Goal: Information Seeking & Learning: Find specific fact

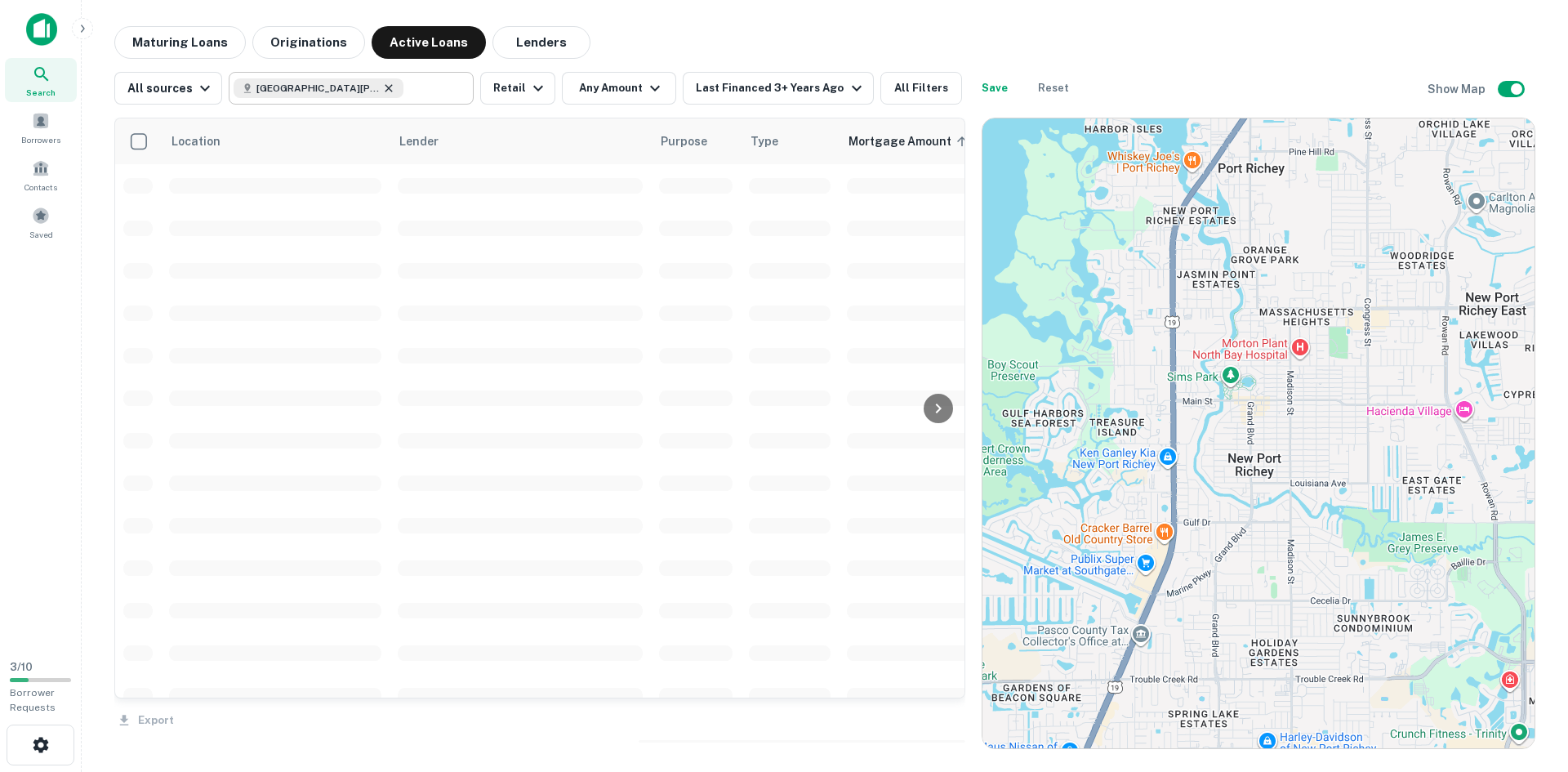
click at [386, 88] on icon at bounding box center [390, 88] width 8 height 8
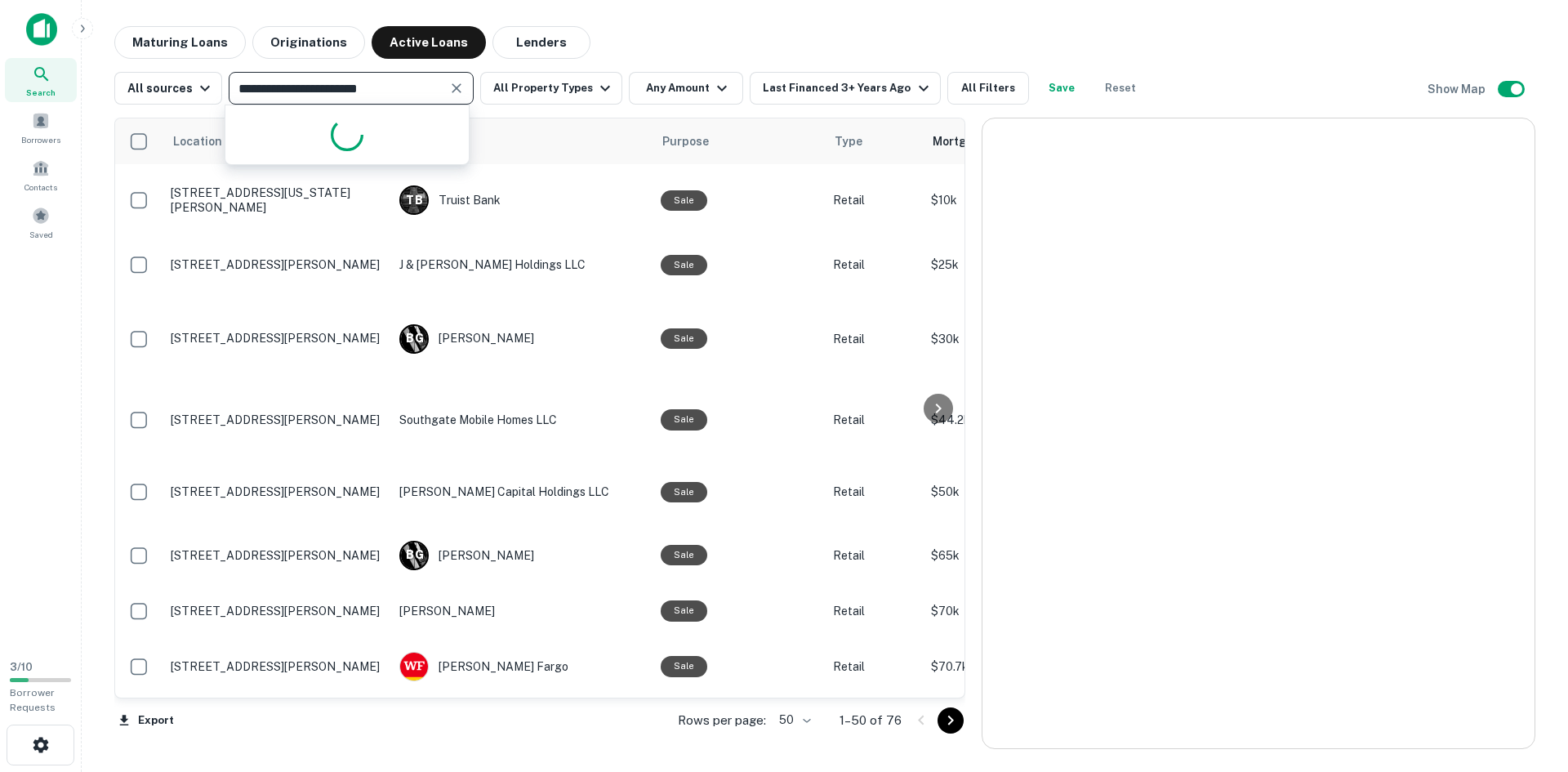
type input "**********"
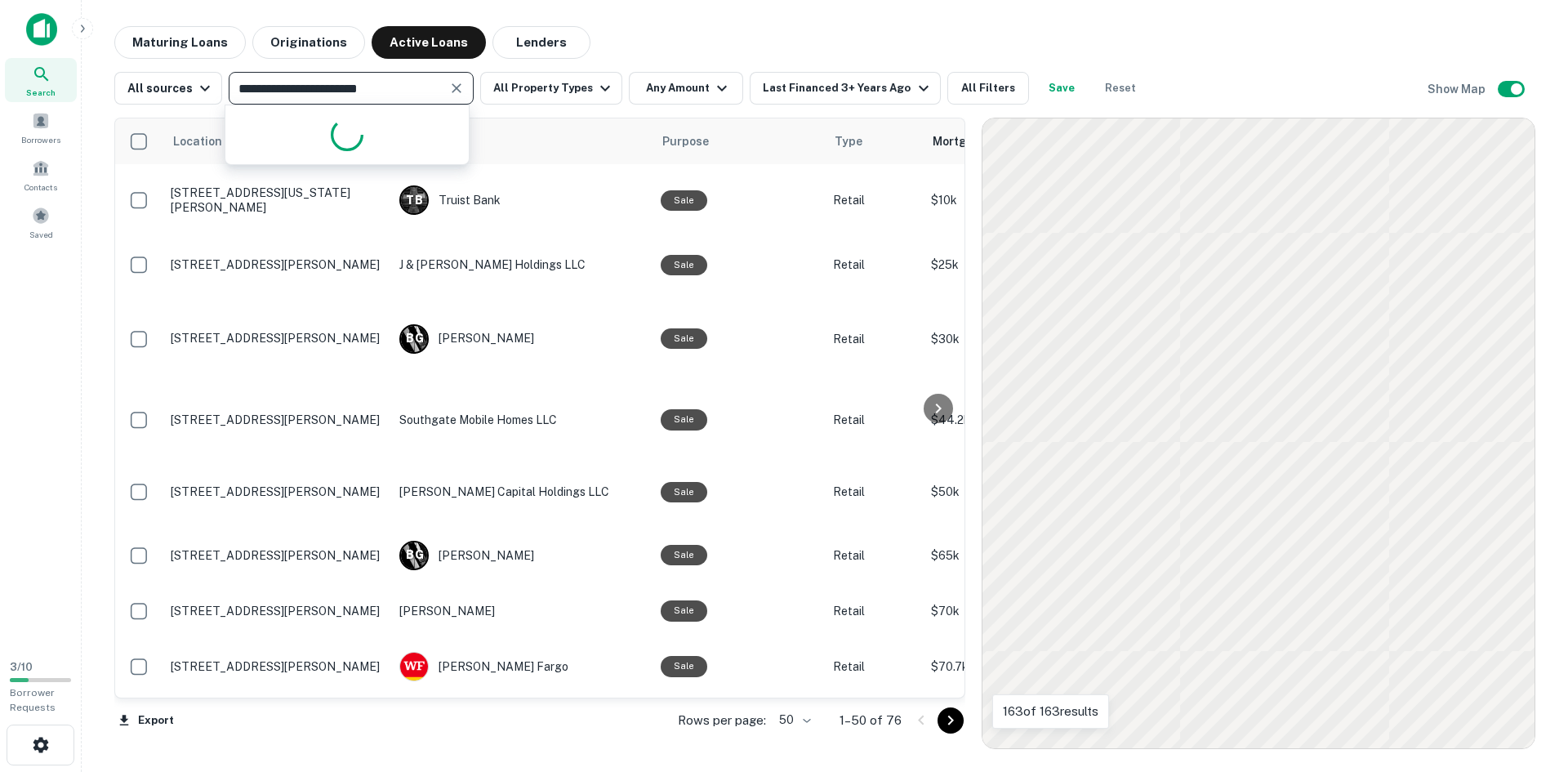
click at [380, 88] on input "**********" at bounding box center [337, 88] width 208 height 23
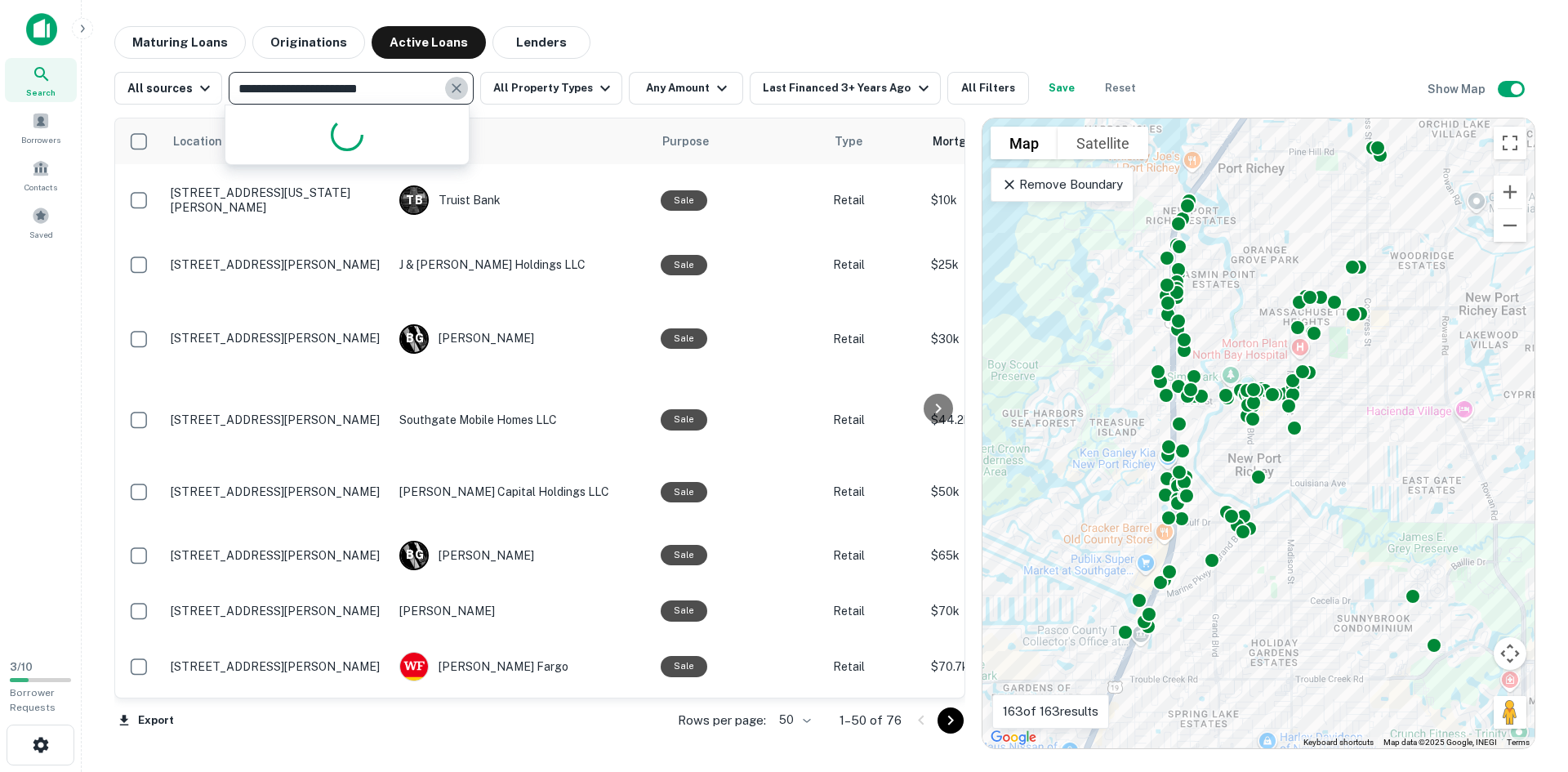
click at [452, 91] on icon "Clear" at bounding box center [457, 88] width 10 height 10
type input "******"
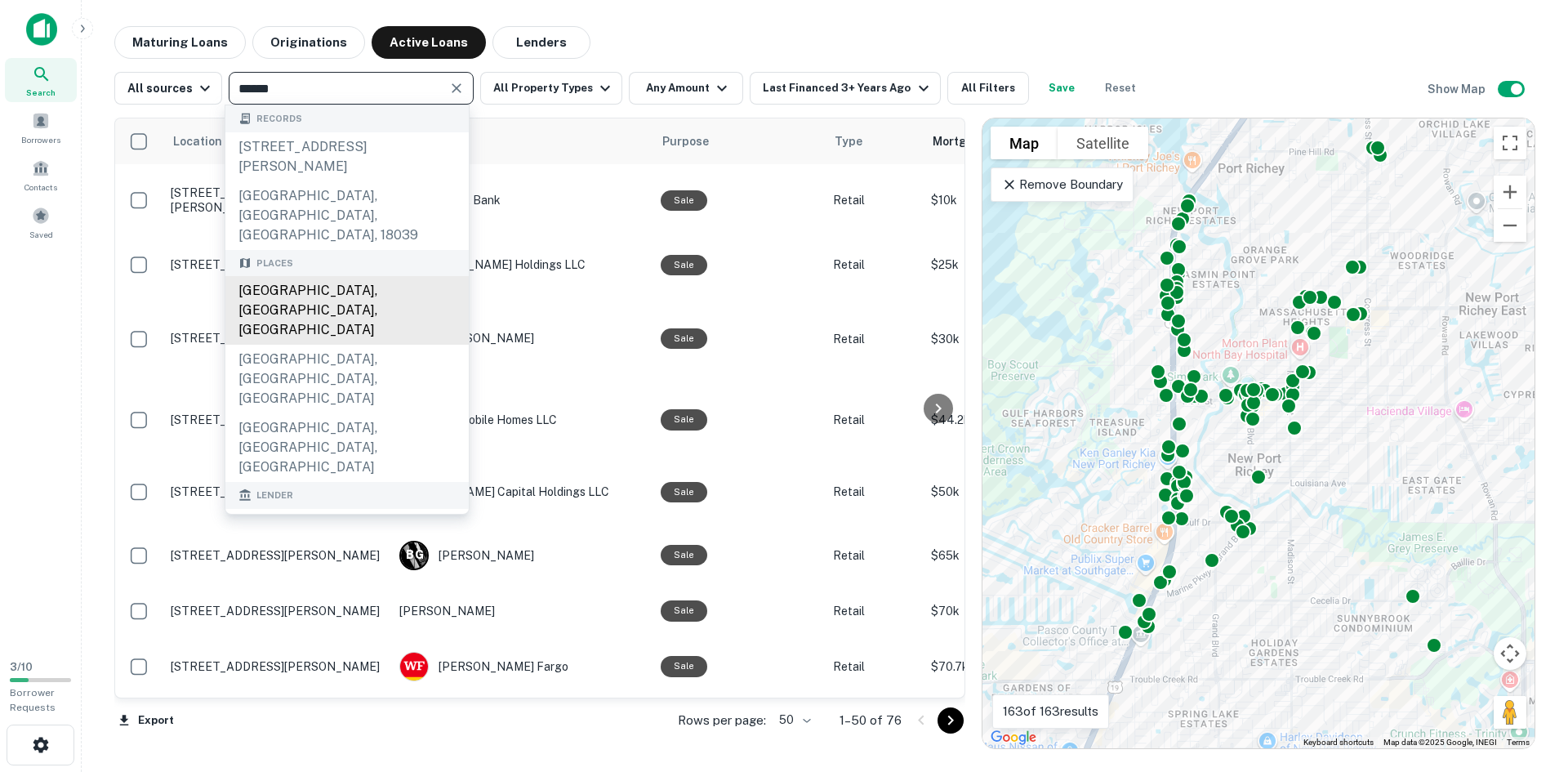
click at [328, 276] on div "Durham, NC, USA" at bounding box center [347, 310] width 243 height 69
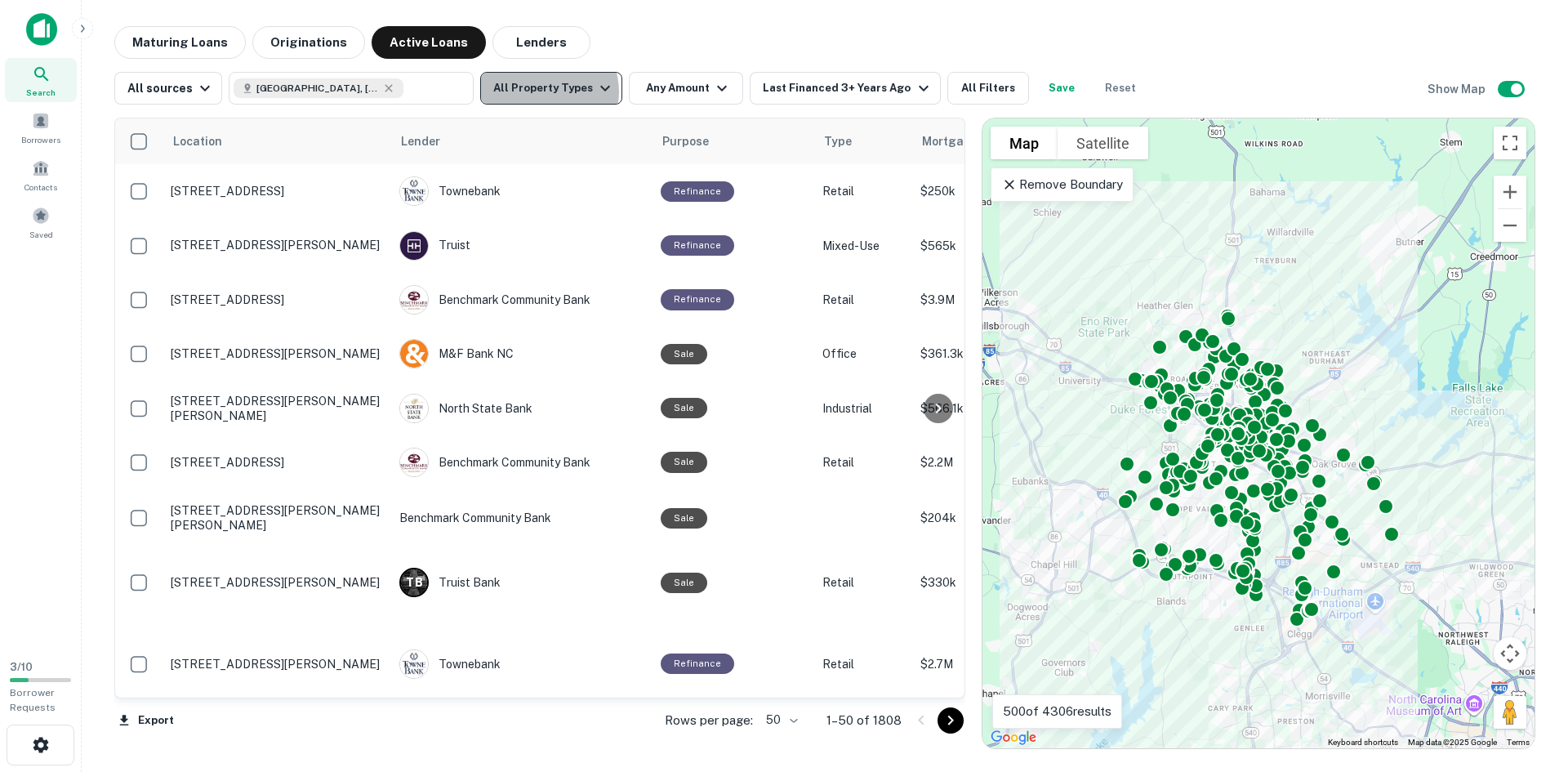
click at [542, 91] on button "All Property Types" at bounding box center [551, 88] width 143 height 33
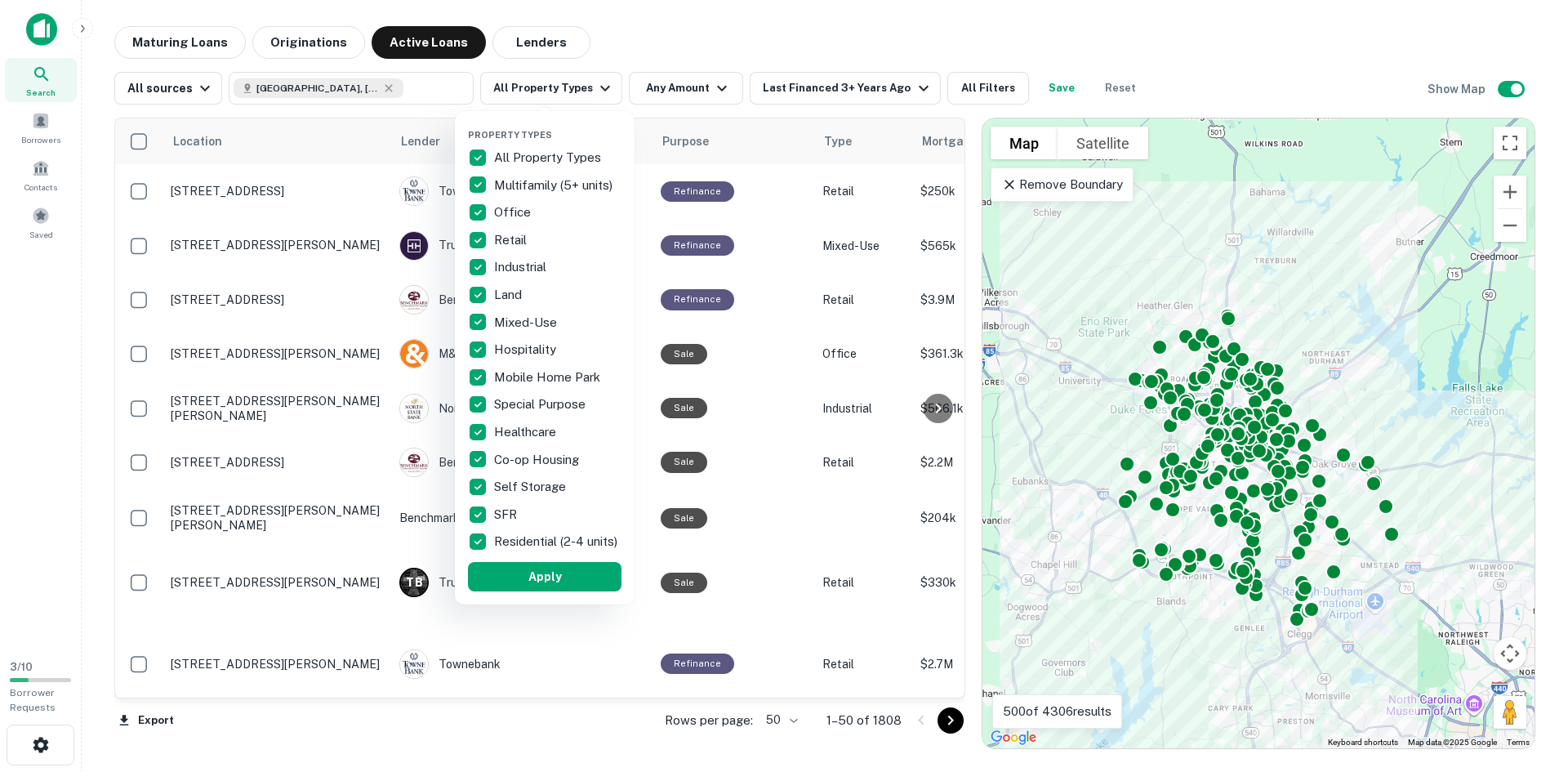
click at [520, 154] on p "All Property Types" at bounding box center [550, 157] width 111 height 19
click at [508, 237] on p "Retail" at bounding box center [512, 241] width 36 height 19
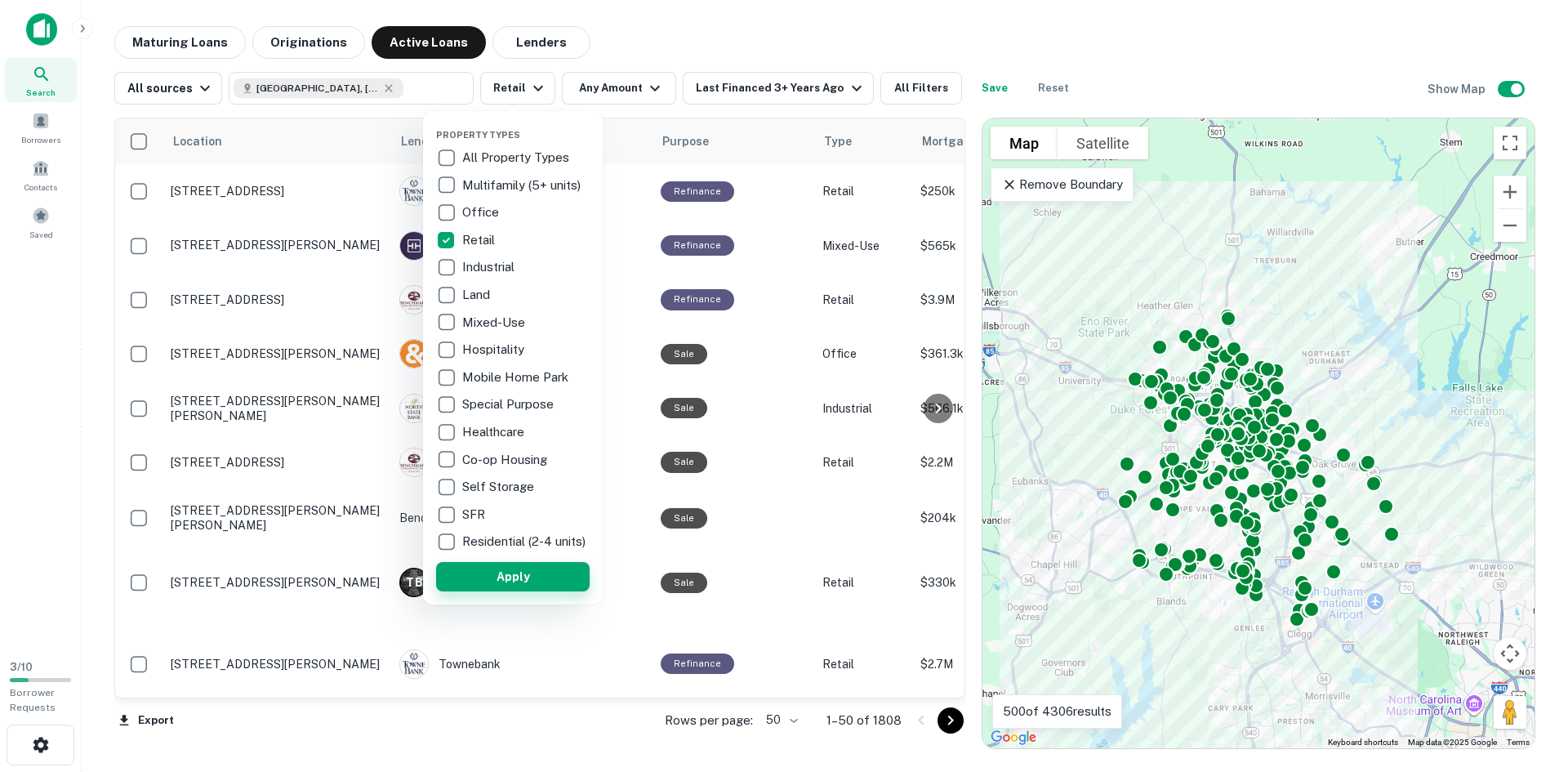
click at [531, 592] on button "Apply" at bounding box center [513, 577] width 153 height 29
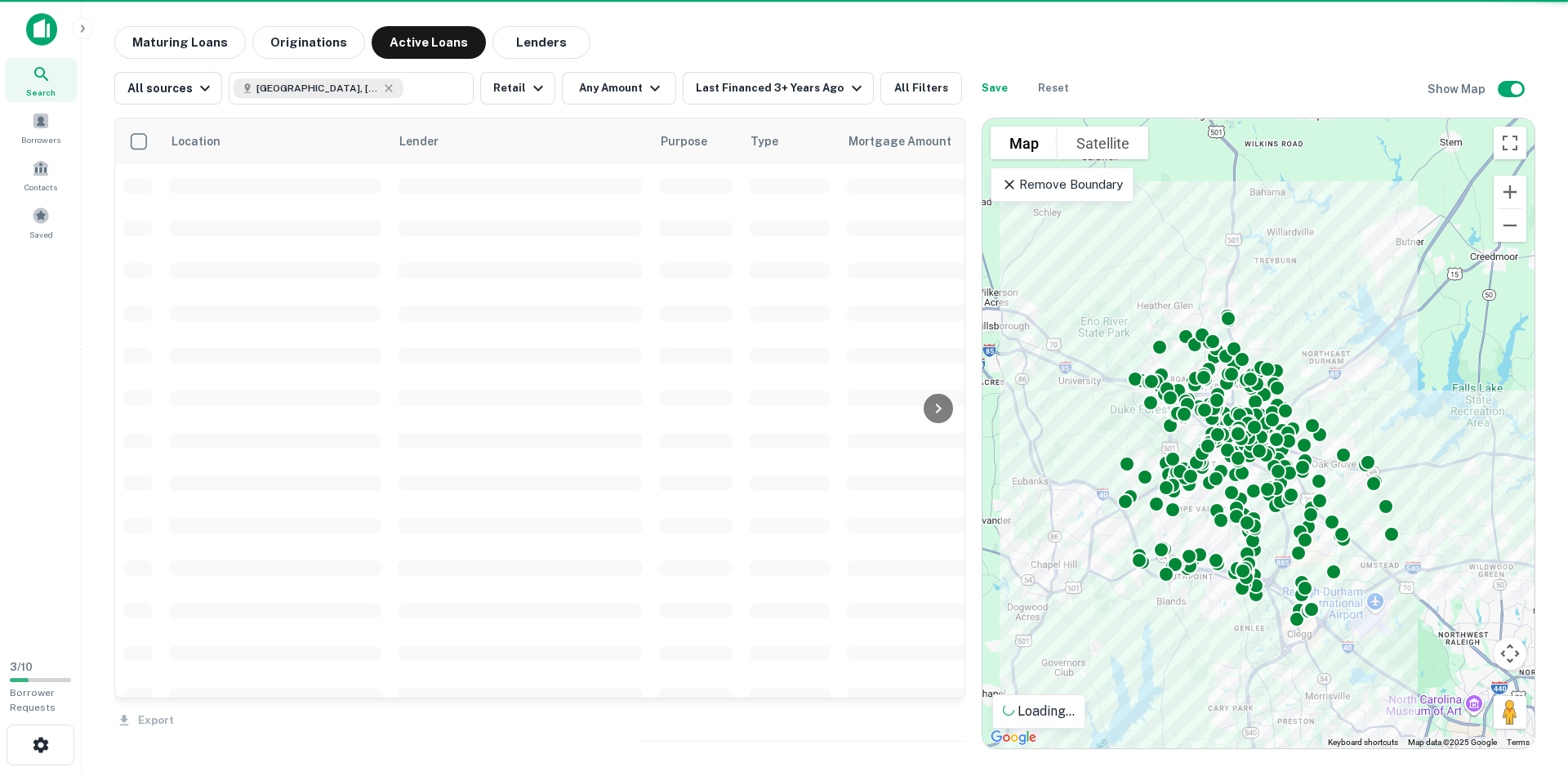
click at [841, 84] on div "Property Types All Property Types Multifamily (5+ units) Office Retail Industri…" at bounding box center [784, 386] width 1568 height 772
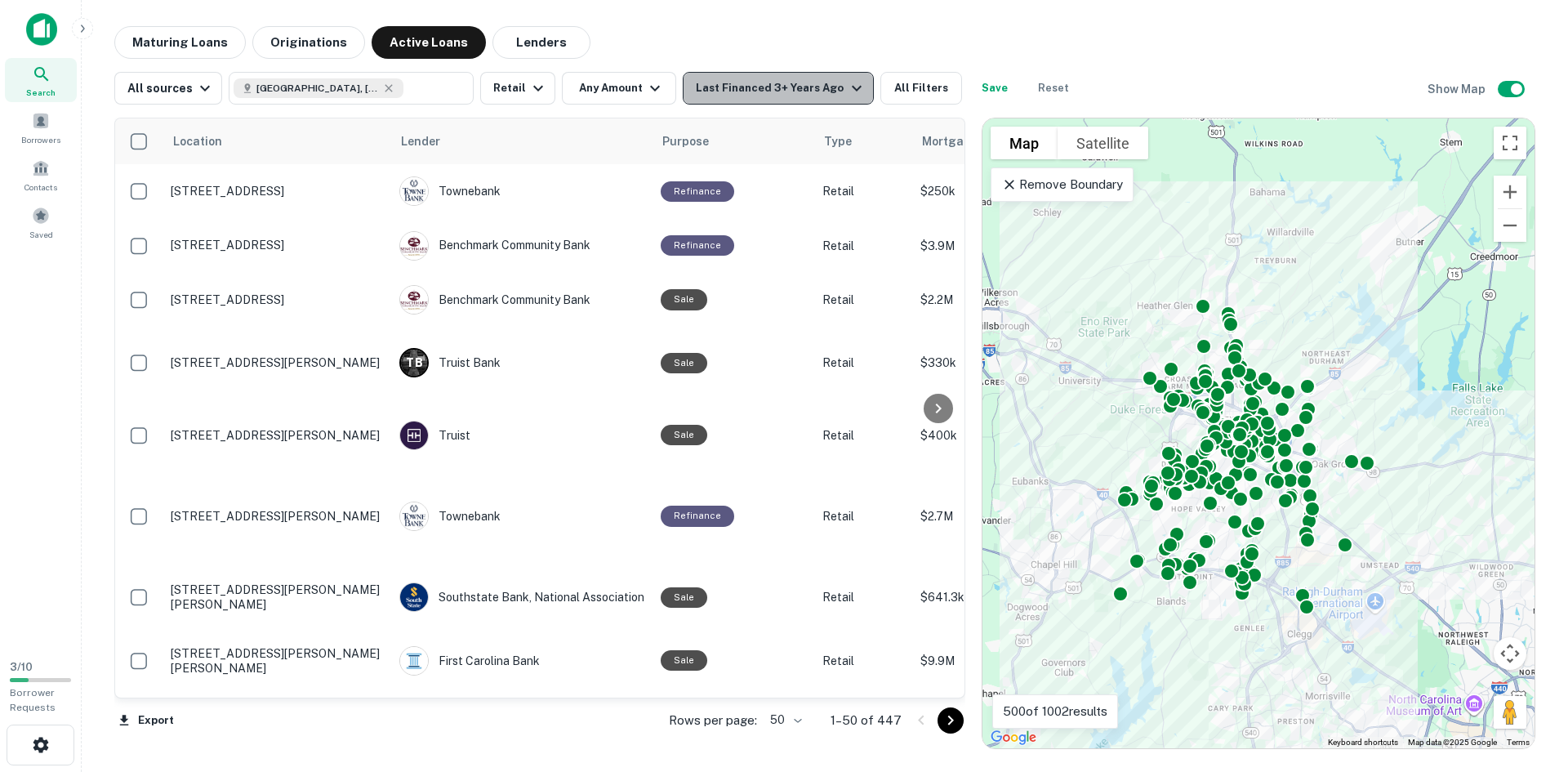
click at [821, 91] on div "Last Financed 3+ Years Ago" at bounding box center [781, 88] width 170 height 19
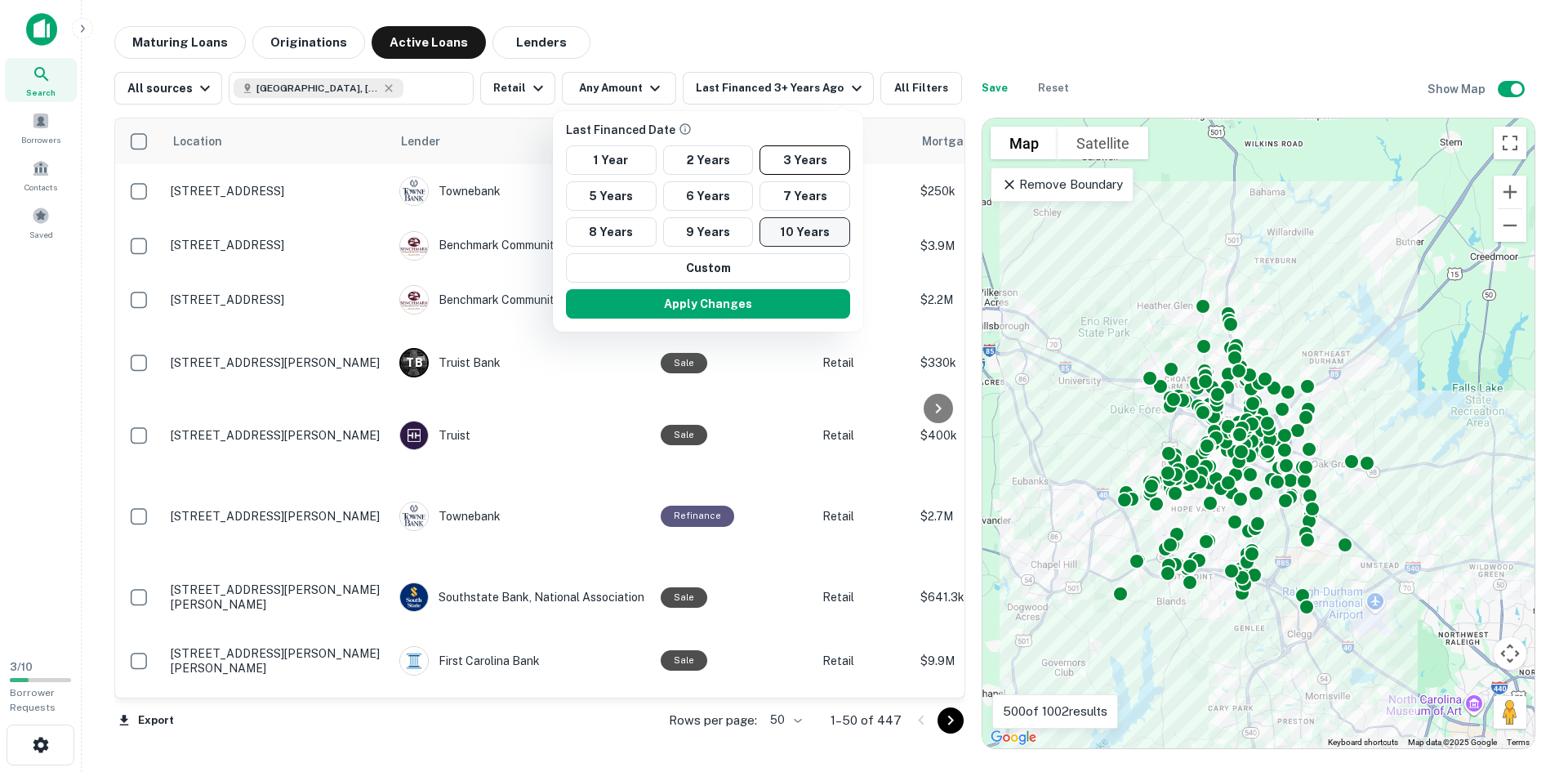
click at [795, 228] on button "10 Years" at bounding box center [805, 232] width 91 height 29
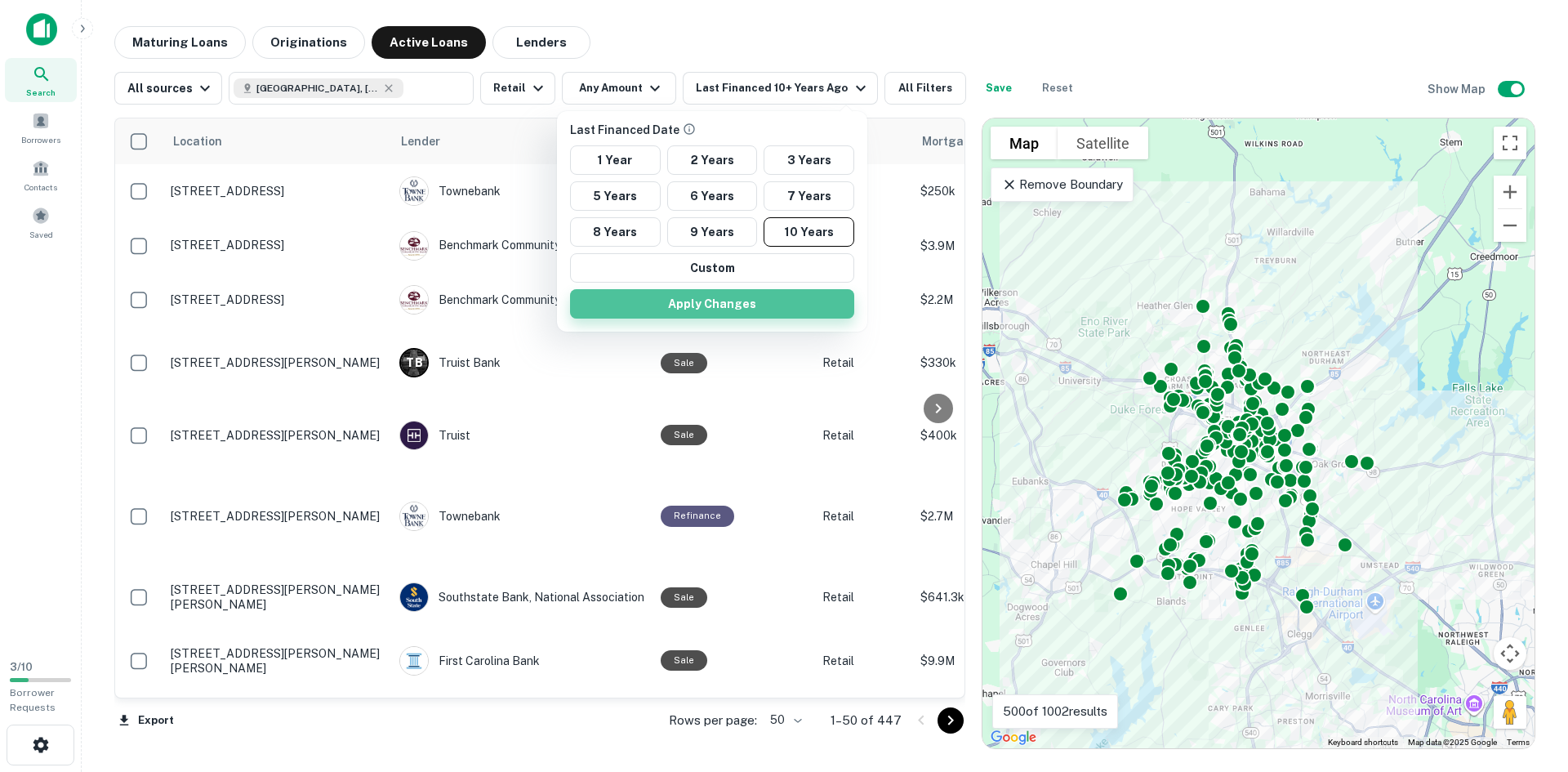
click at [719, 306] on button "Apply Changes" at bounding box center [712, 304] width 284 height 29
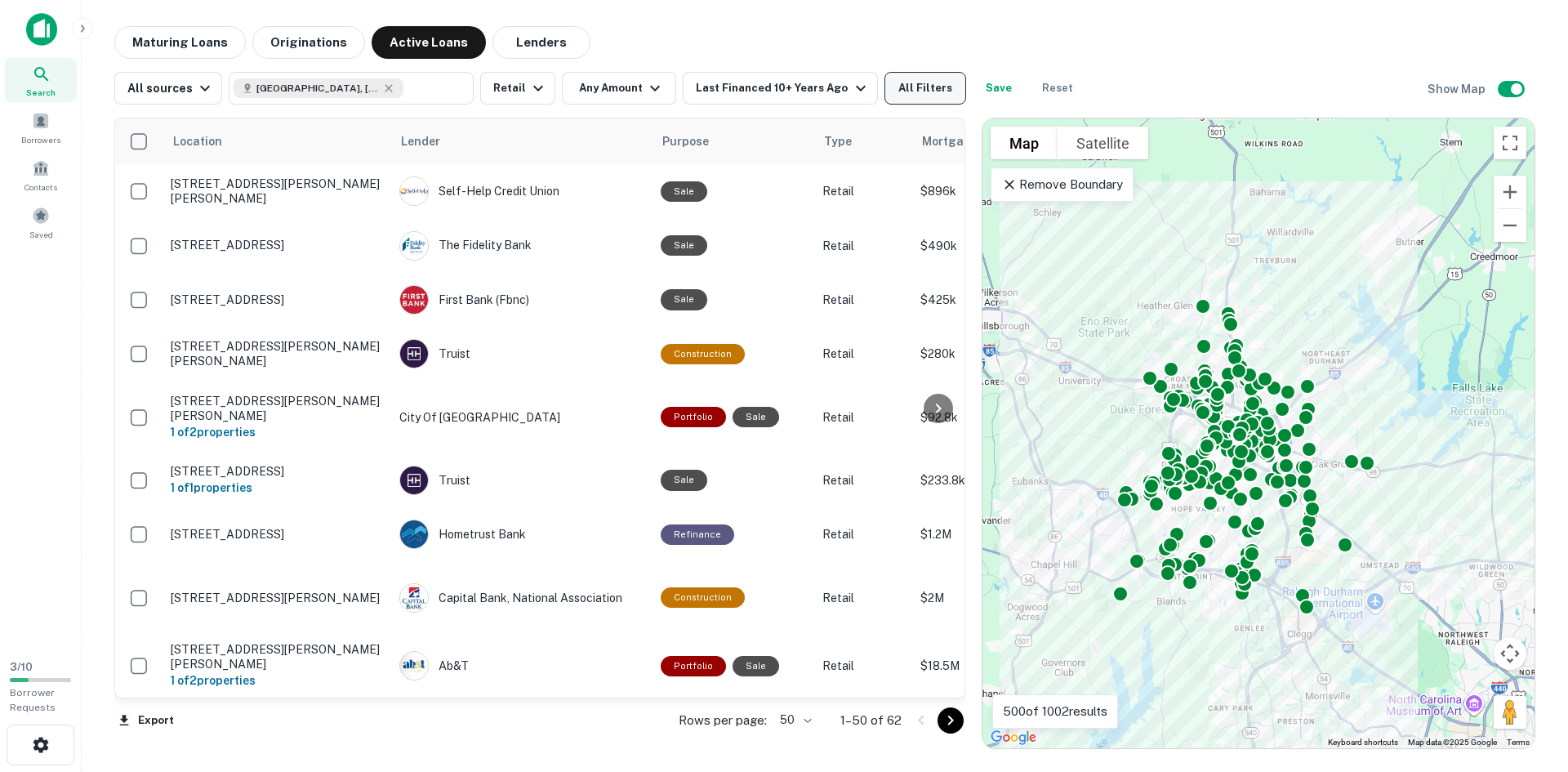
click at [900, 93] on button "All Filters" at bounding box center [925, 88] width 81 height 33
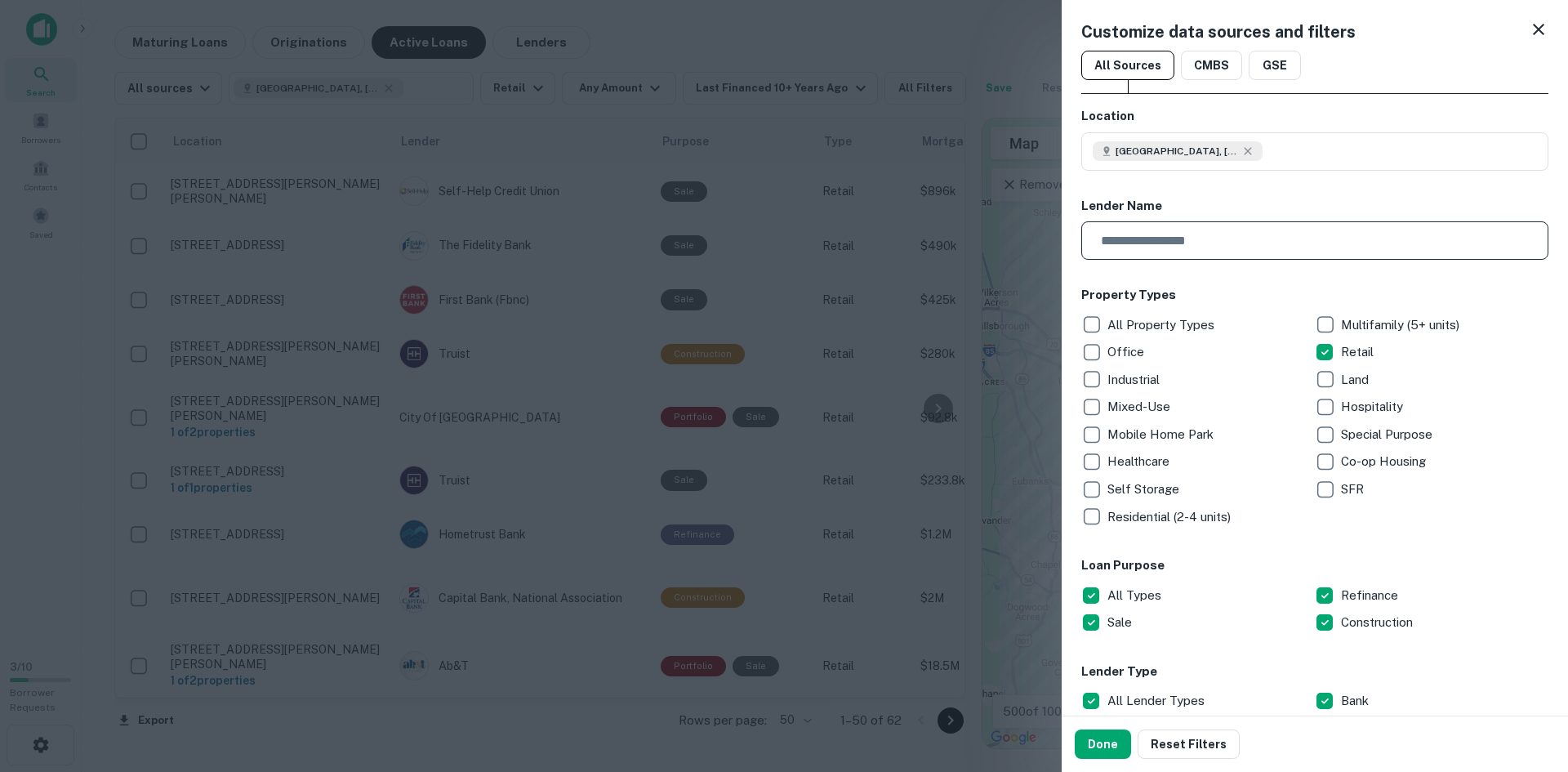
click at [1245, 231] on input "text" at bounding box center [1309, 241] width 456 height 39
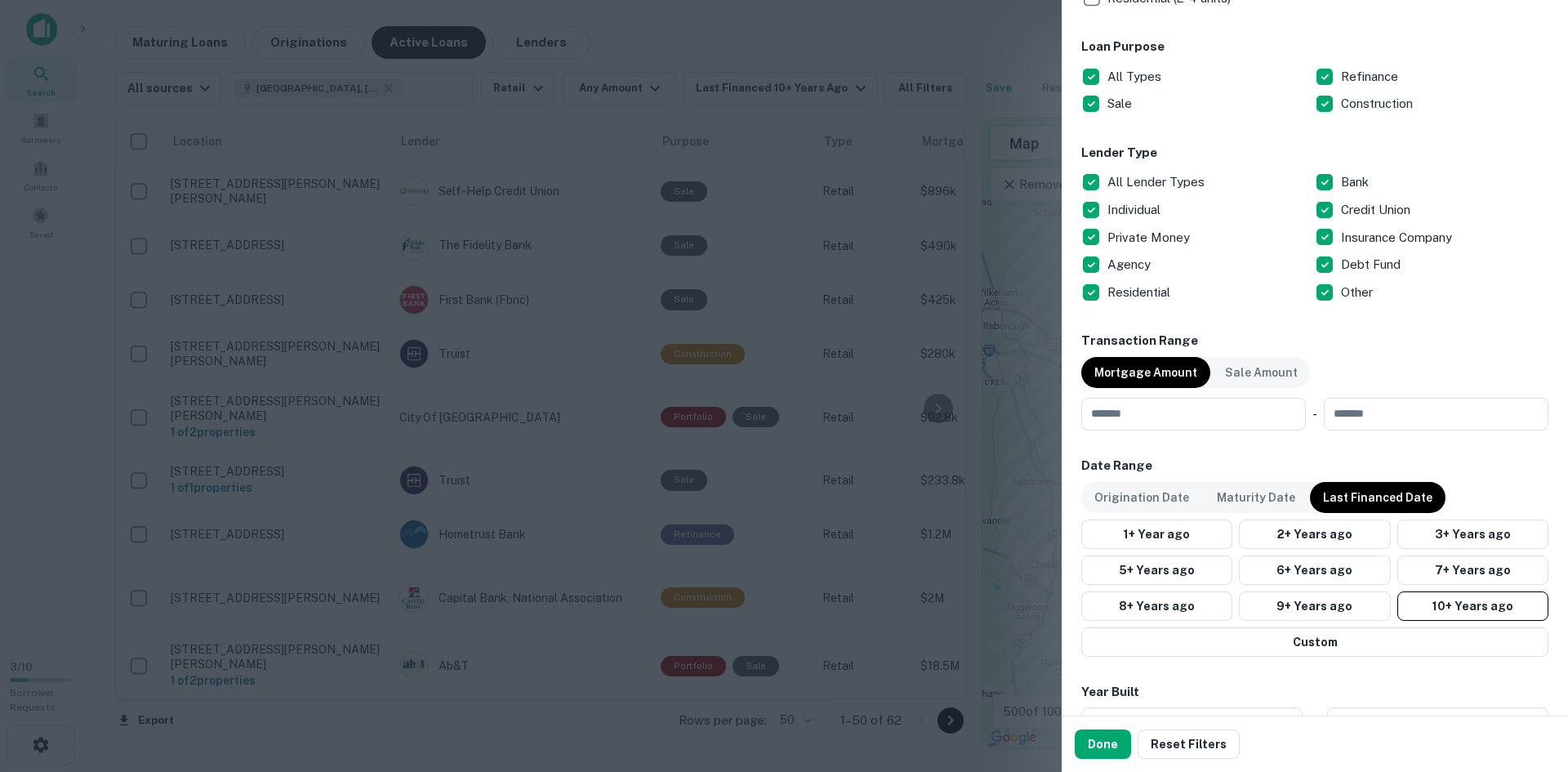
scroll to position [665, 0]
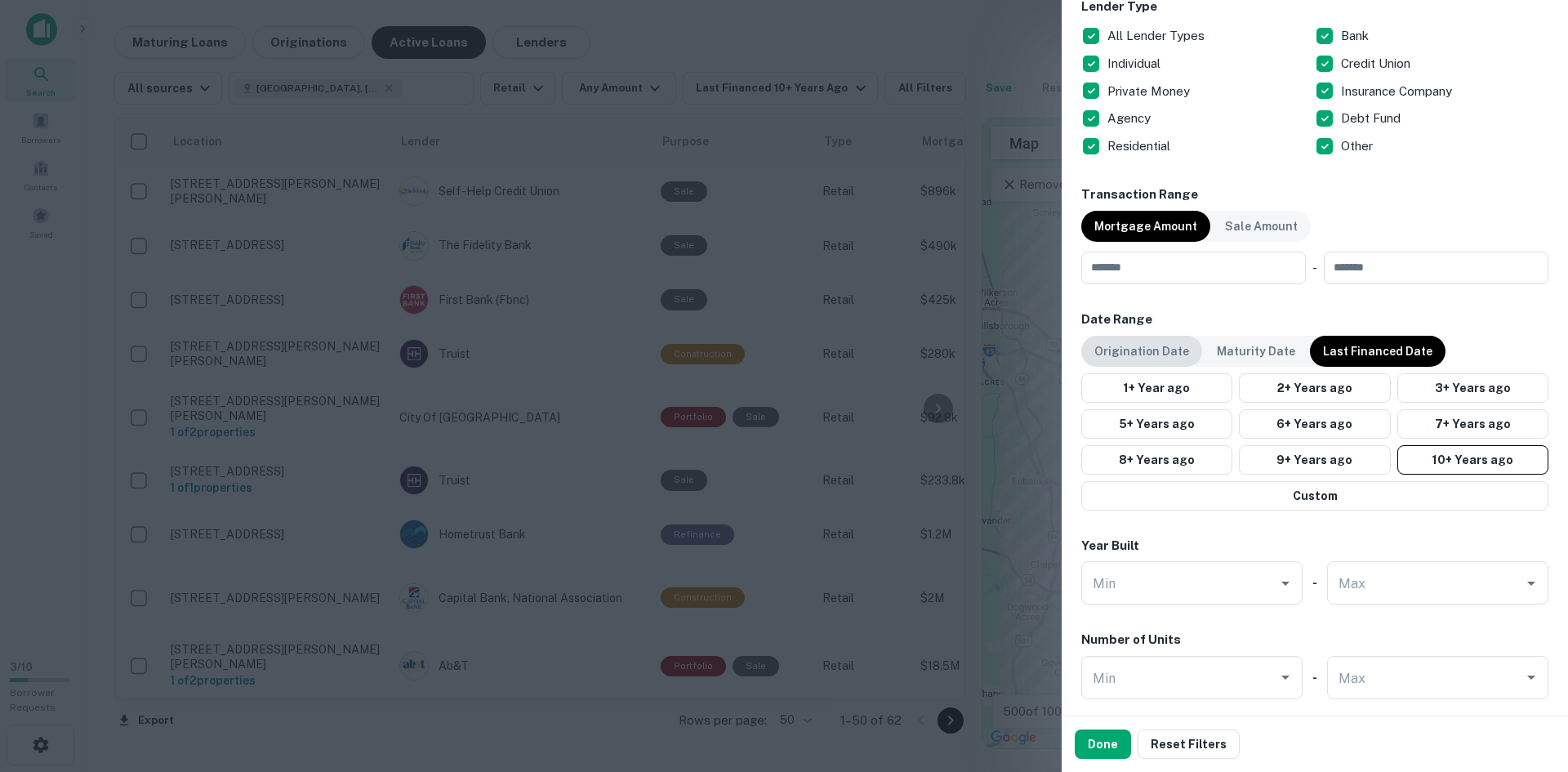
click at [1140, 353] on p "Origination Date" at bounding box center [1142, 351] width 95 height 18
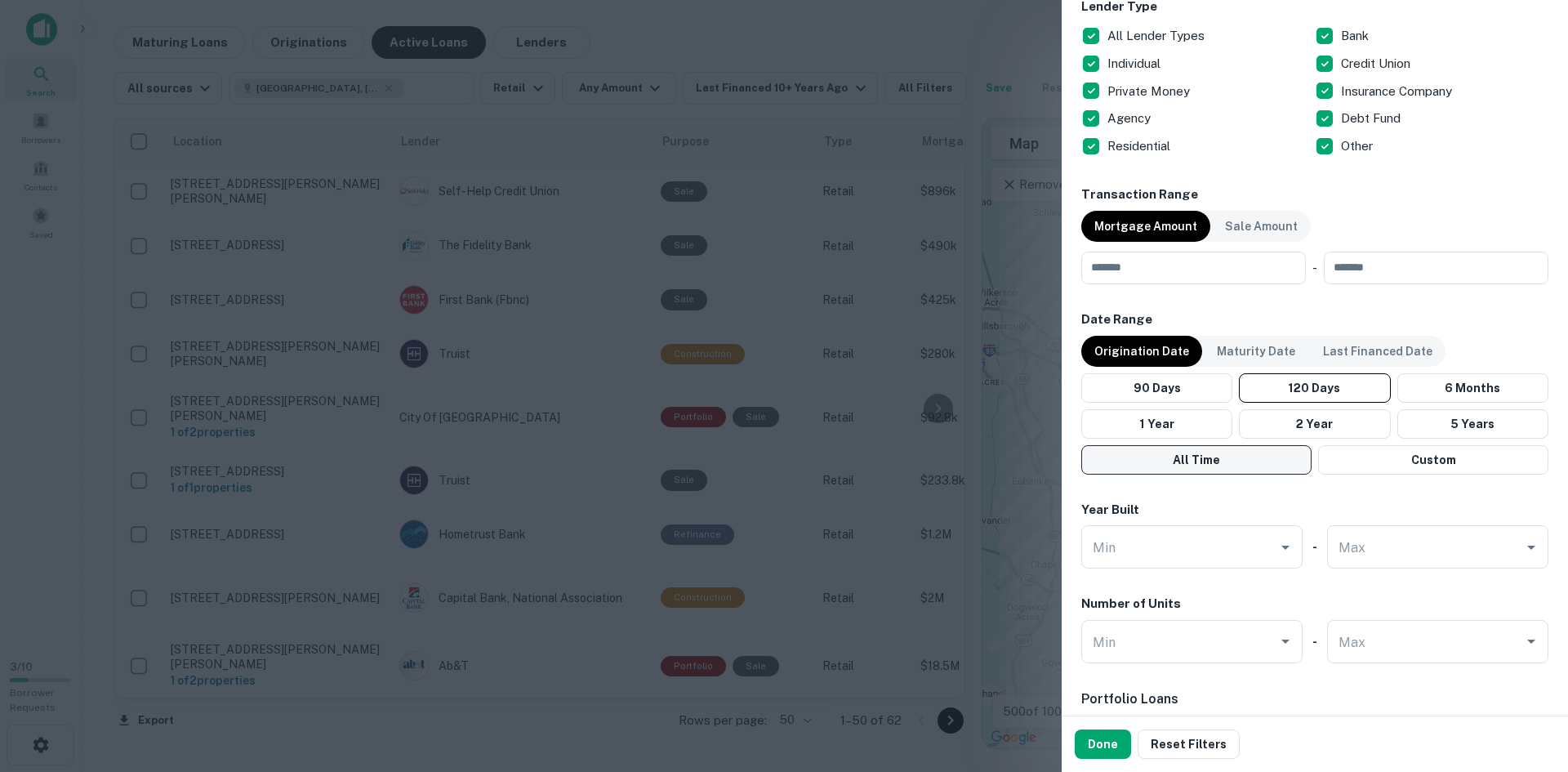
click at [1200, 466] on button "All Time" at bounding box center [1197, 460] width 231 height 29
click at [1205, 454] on button "All Time" at bounding box center [1197, 460] width 231 height 29
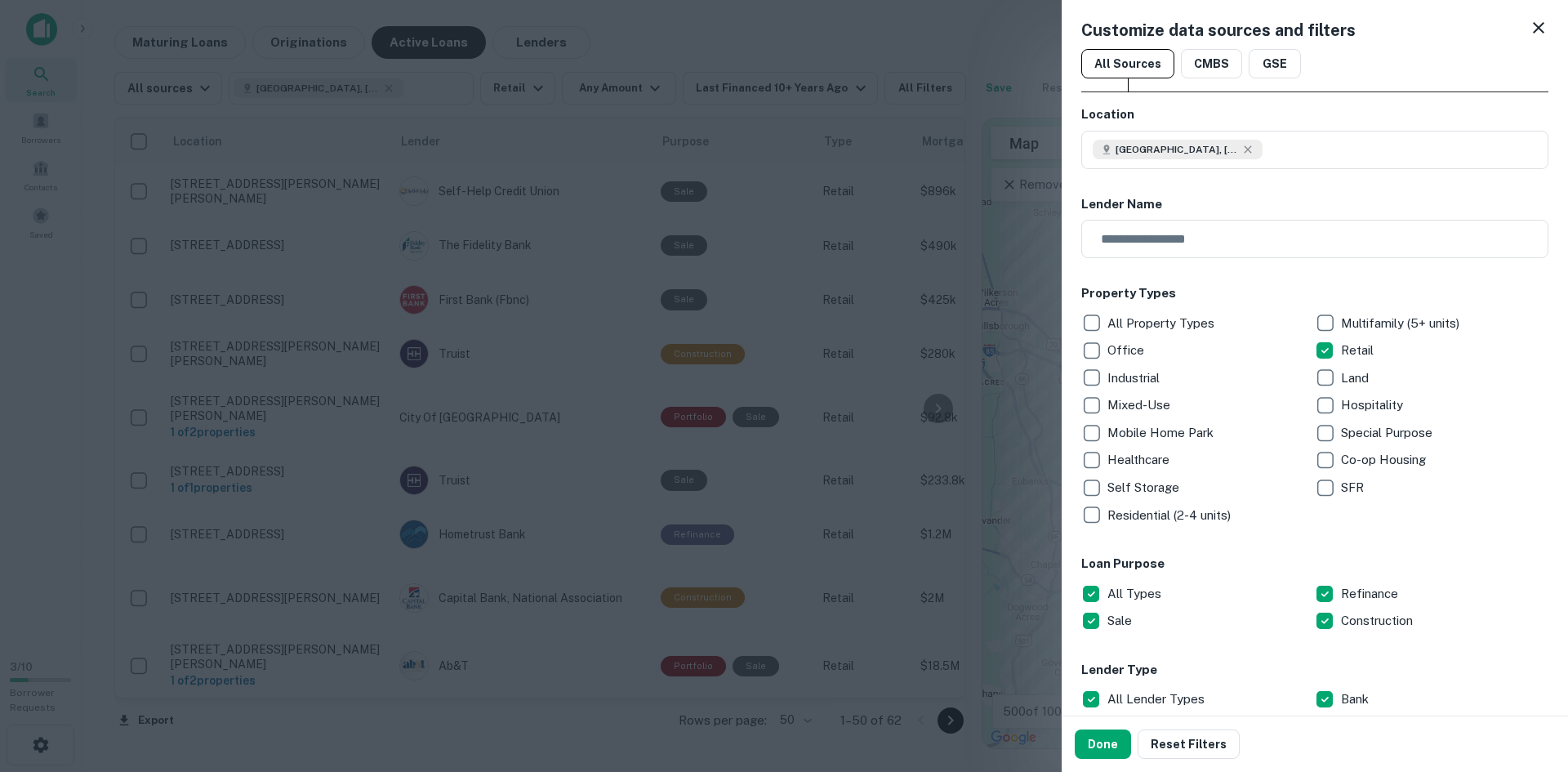
scroll to position [0, 0]
click at [1153, 246] on input "text" at bounding box center [1309, 241] width 456 height 39
type input "**********"
click at [1113, 740] on button "Done" at bounding box center [1104, 744] width 56 height 29
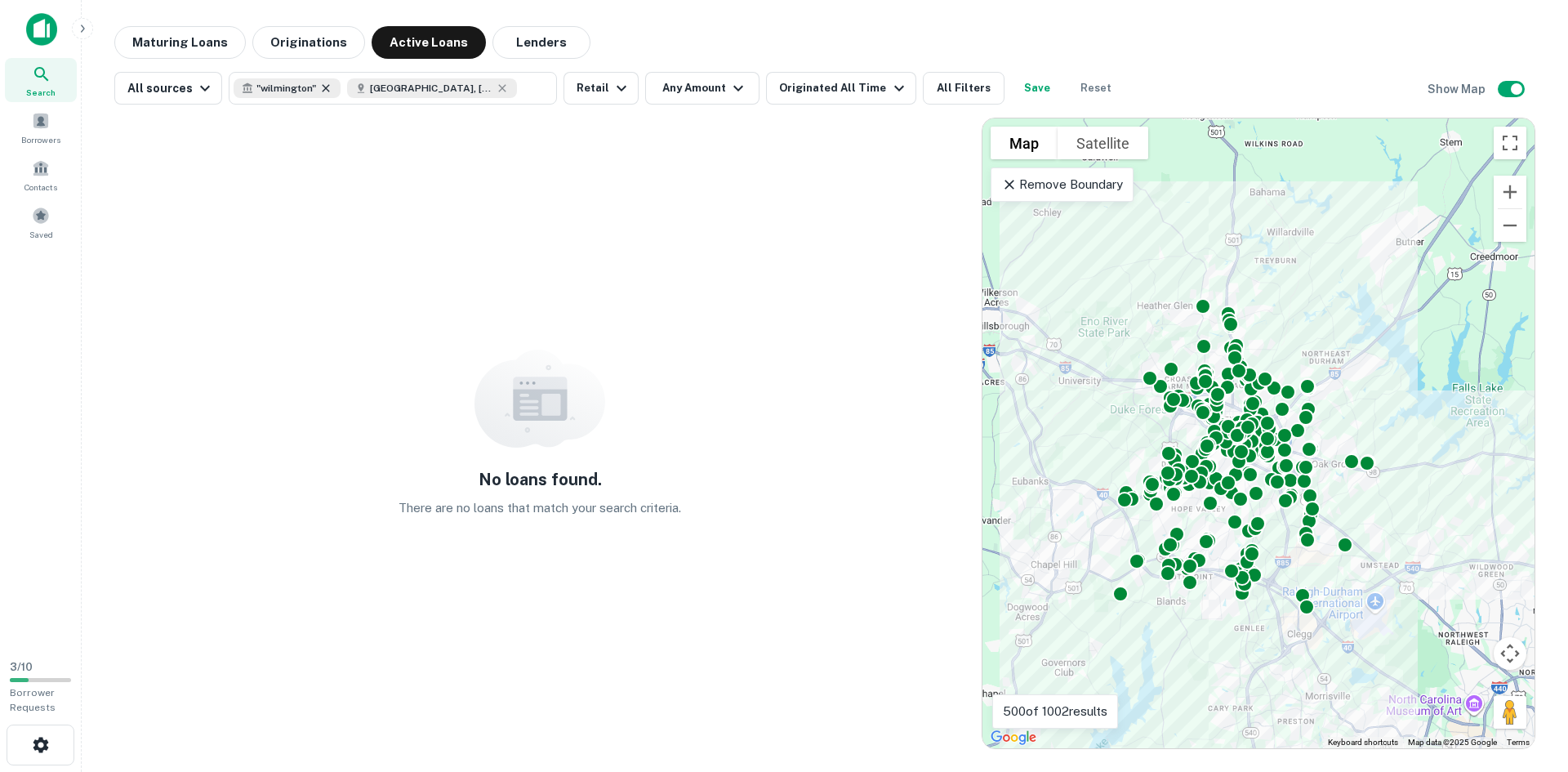
click at [324, 83] on icon at bounding box center [325, 87] width 13 height 13
type input "**********"
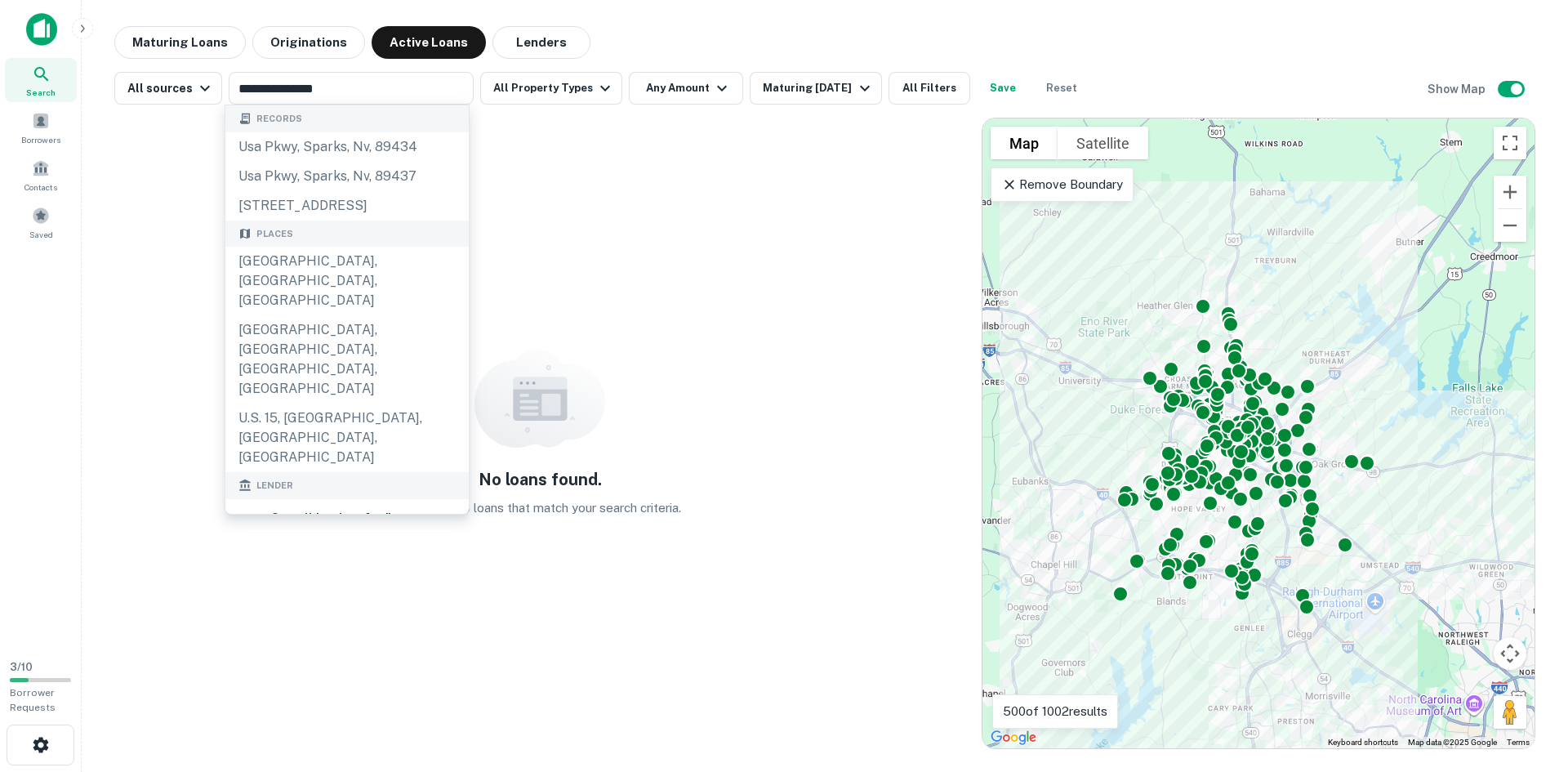
click at [628, 208] on div "No loans found. There are no loans that match your search criteria." at bounding box center [540, 433] width 851 height 631
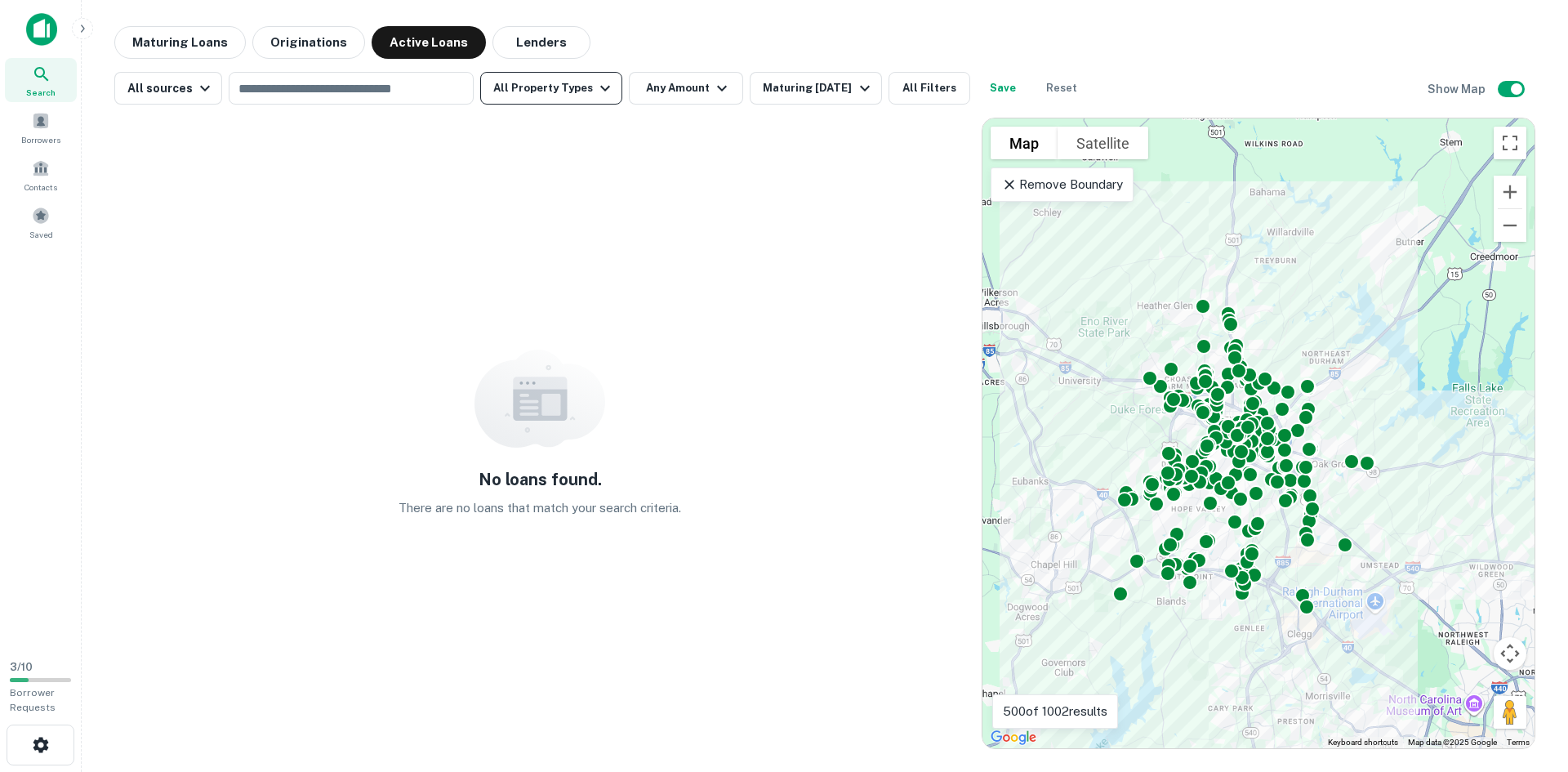
click at [551, 100] on button "All Property Types" at bounding box center [551, 88] width 143 height 33
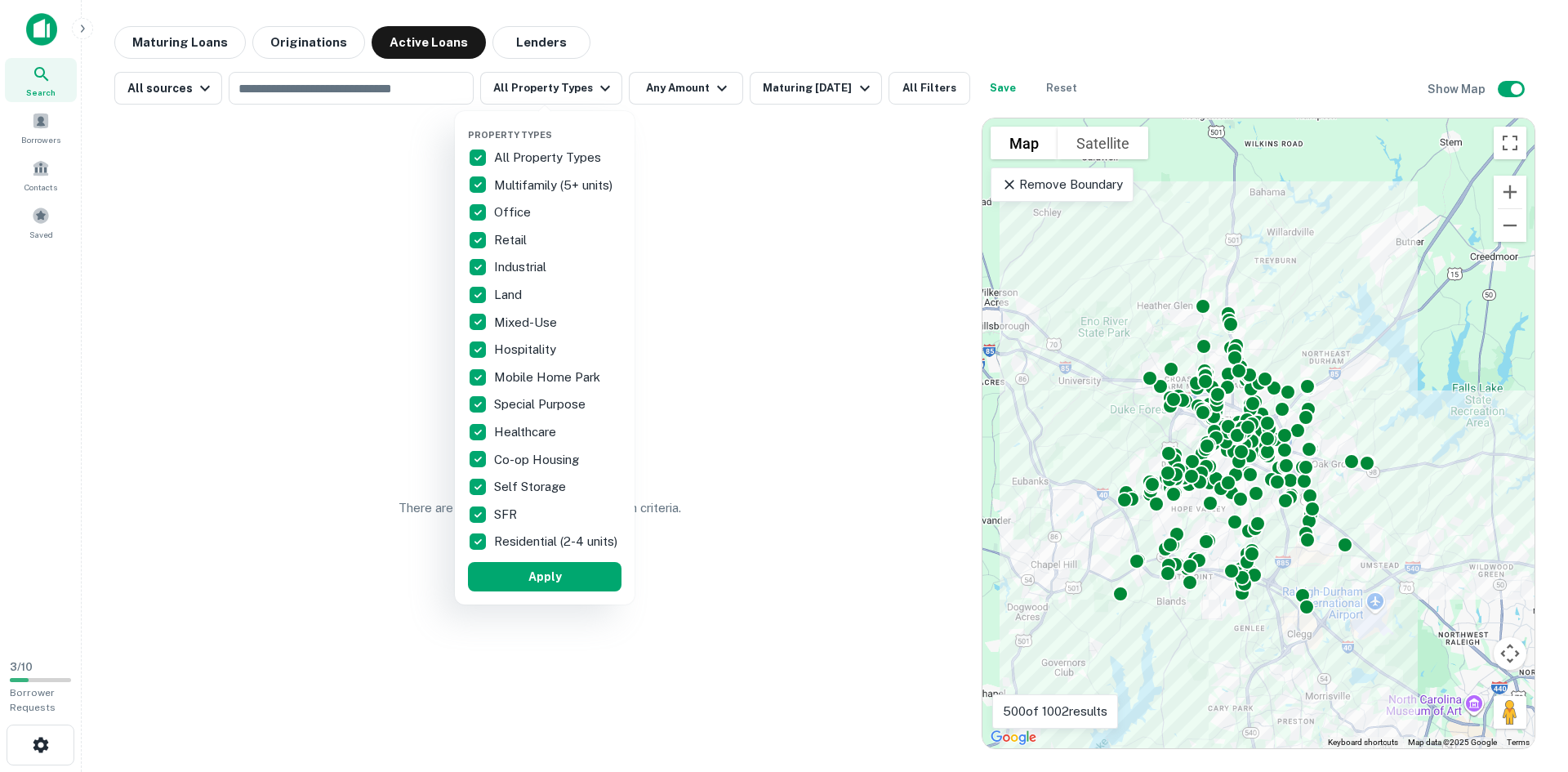
click at [526, 159] on p "All Property Types" at bounding box center [550, 157] width 111 height 19
click at [505, 248] on p "Retail" at bounding box center [512, 241] width 36 height 19
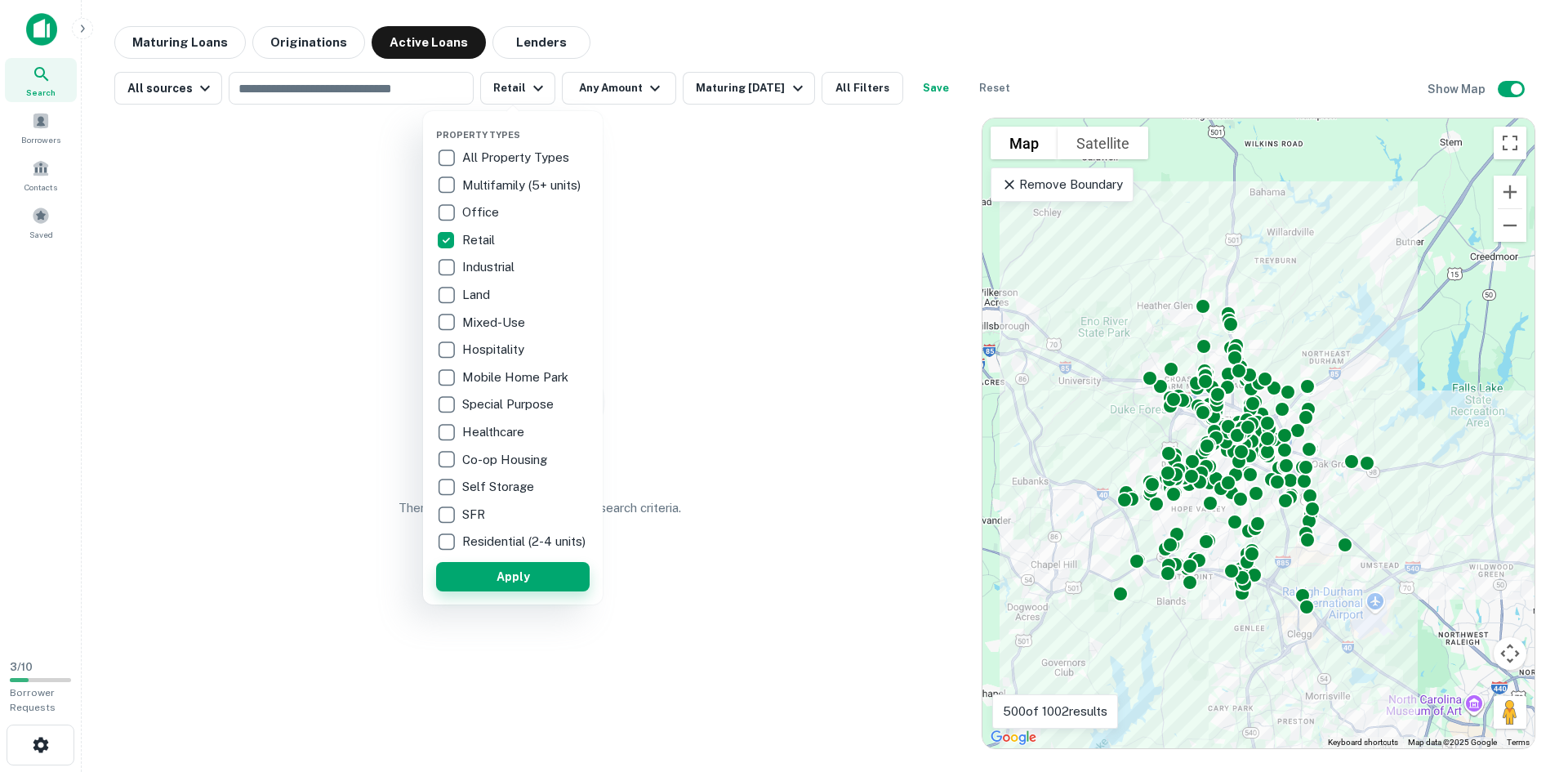
click at [531, 592] on button "Apply" at bounding box center [513, 577] width 153 height 29
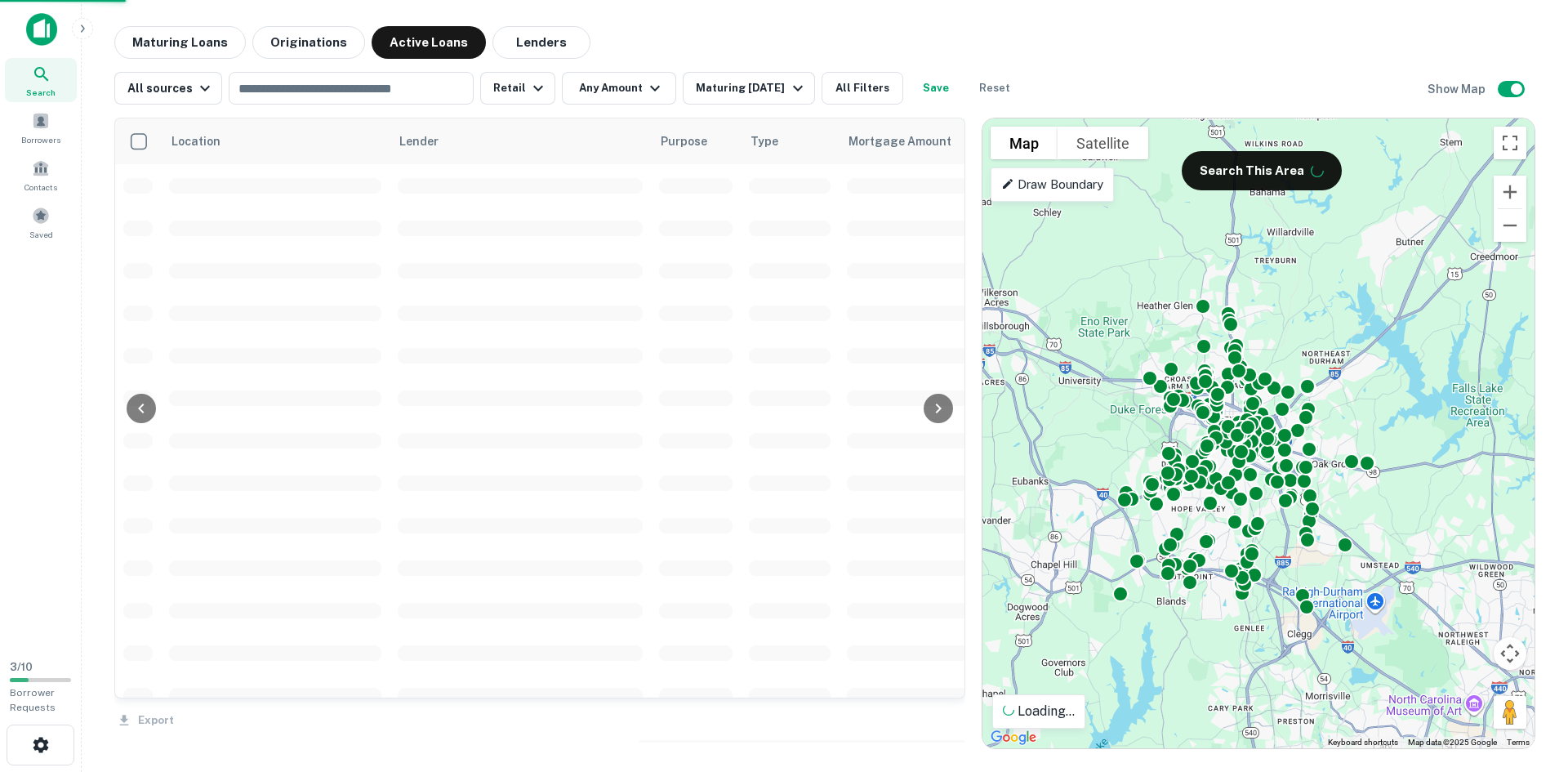
click at [799, 80] on icon "button" at bounding box center [798, 88] width 19 height 19
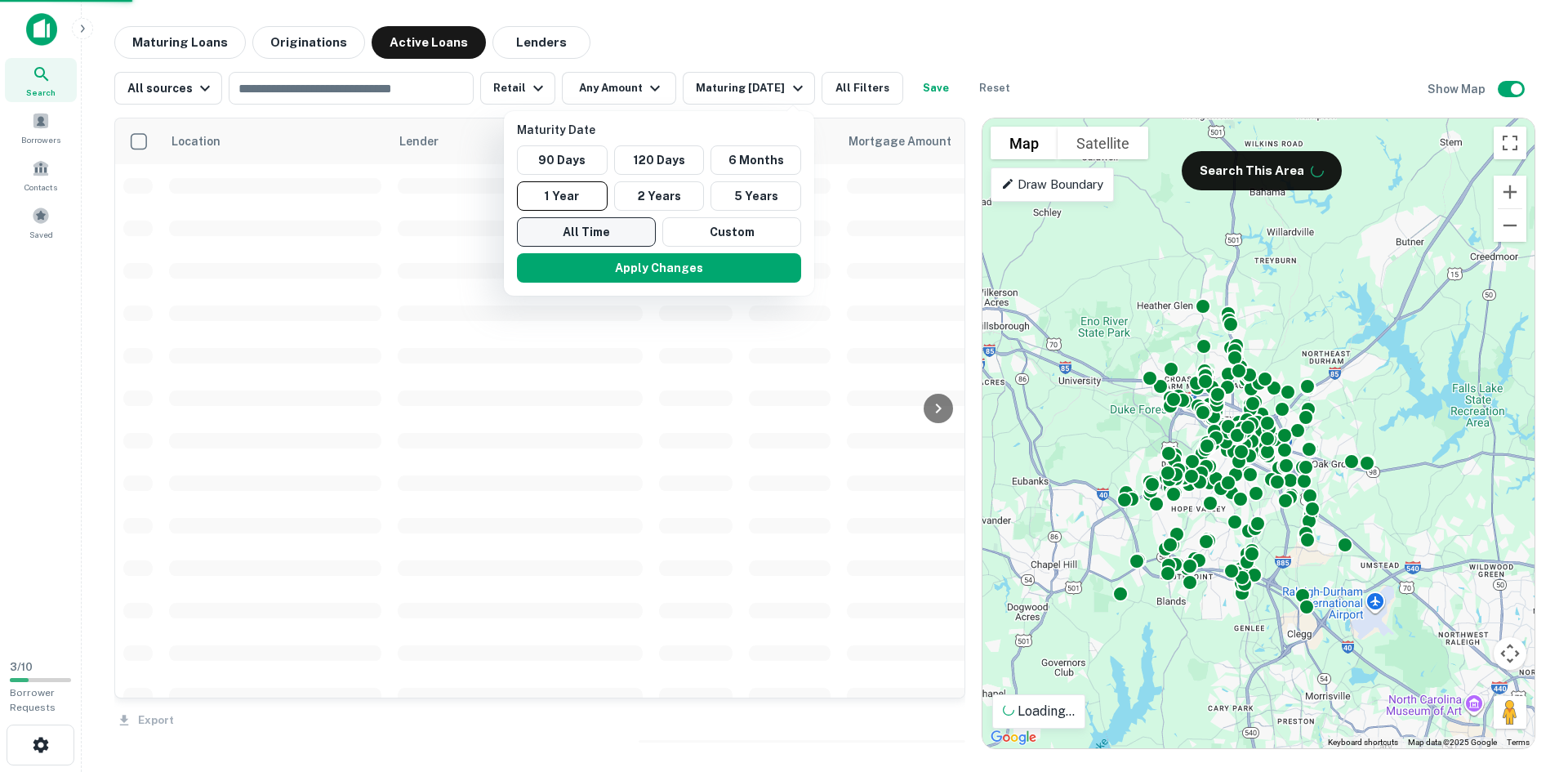
click at [593, 241] on button "All Time" at bounding box center [586, 232] width 139 height 29
click at [592, 230] on button "All Time" at bounding box center [586, 232] width 139 height 29
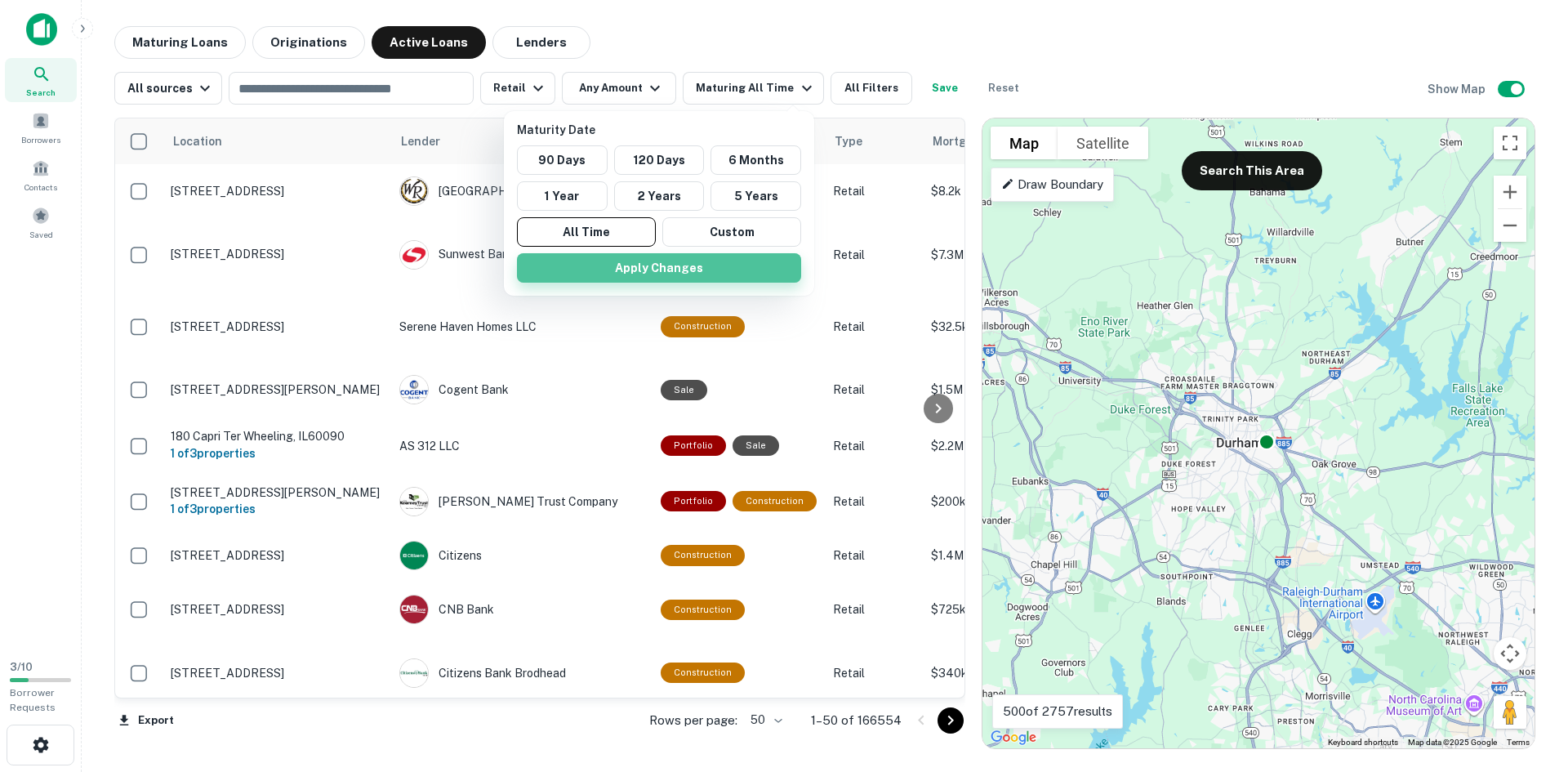
click at [670, 274] on button "Apply Changes" at bounding box center [658, 268] width 284 height 29
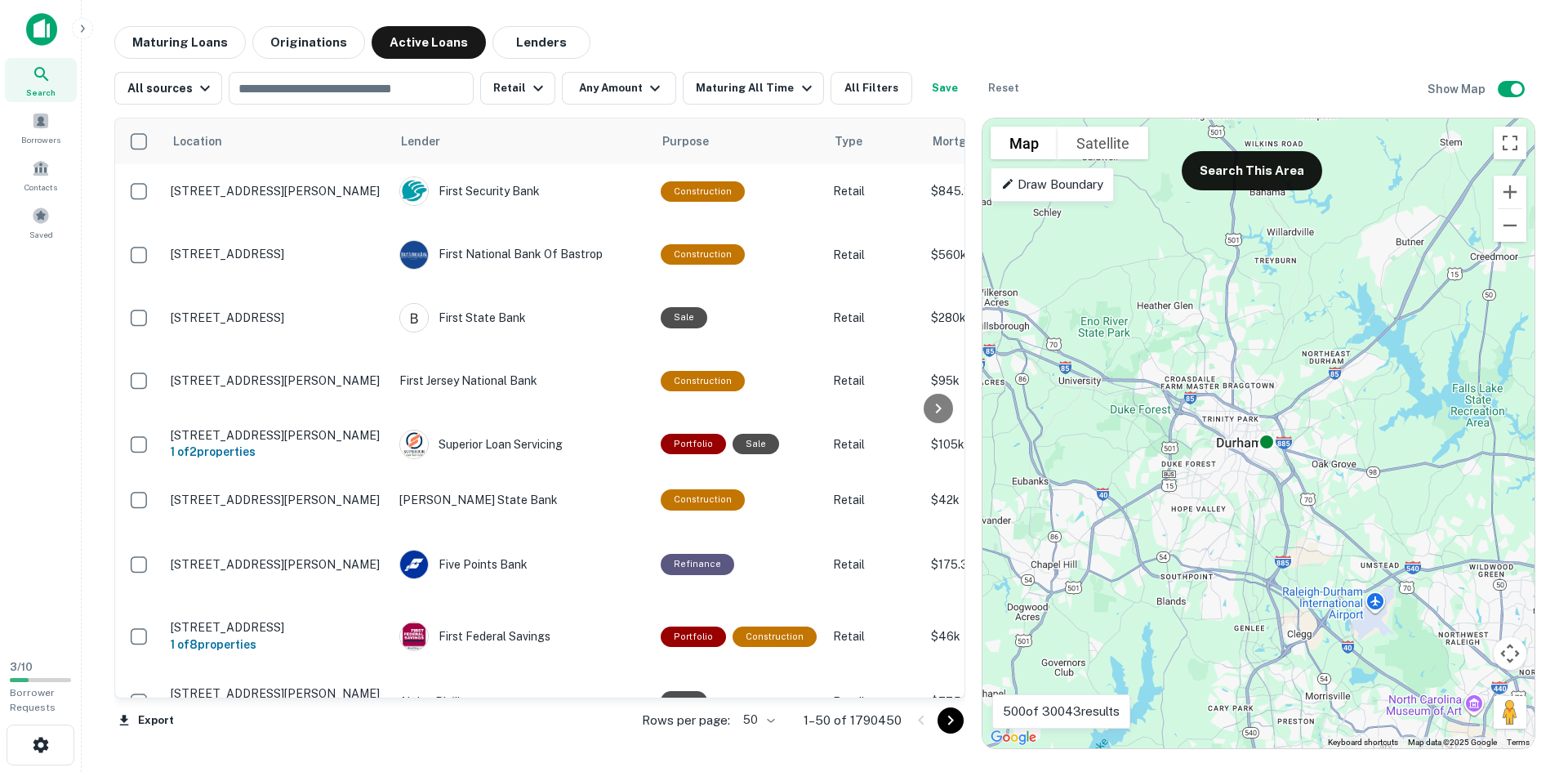
click at [924, 141] on div at bounding box center [939, 407] width 33 height 579
click at [937, 144] on div at bounding box center [939, 407] width 33 height 579
click at [331, 88] on input "text" at bounding box center [350, 88] width 233 height 23
type input "*****"
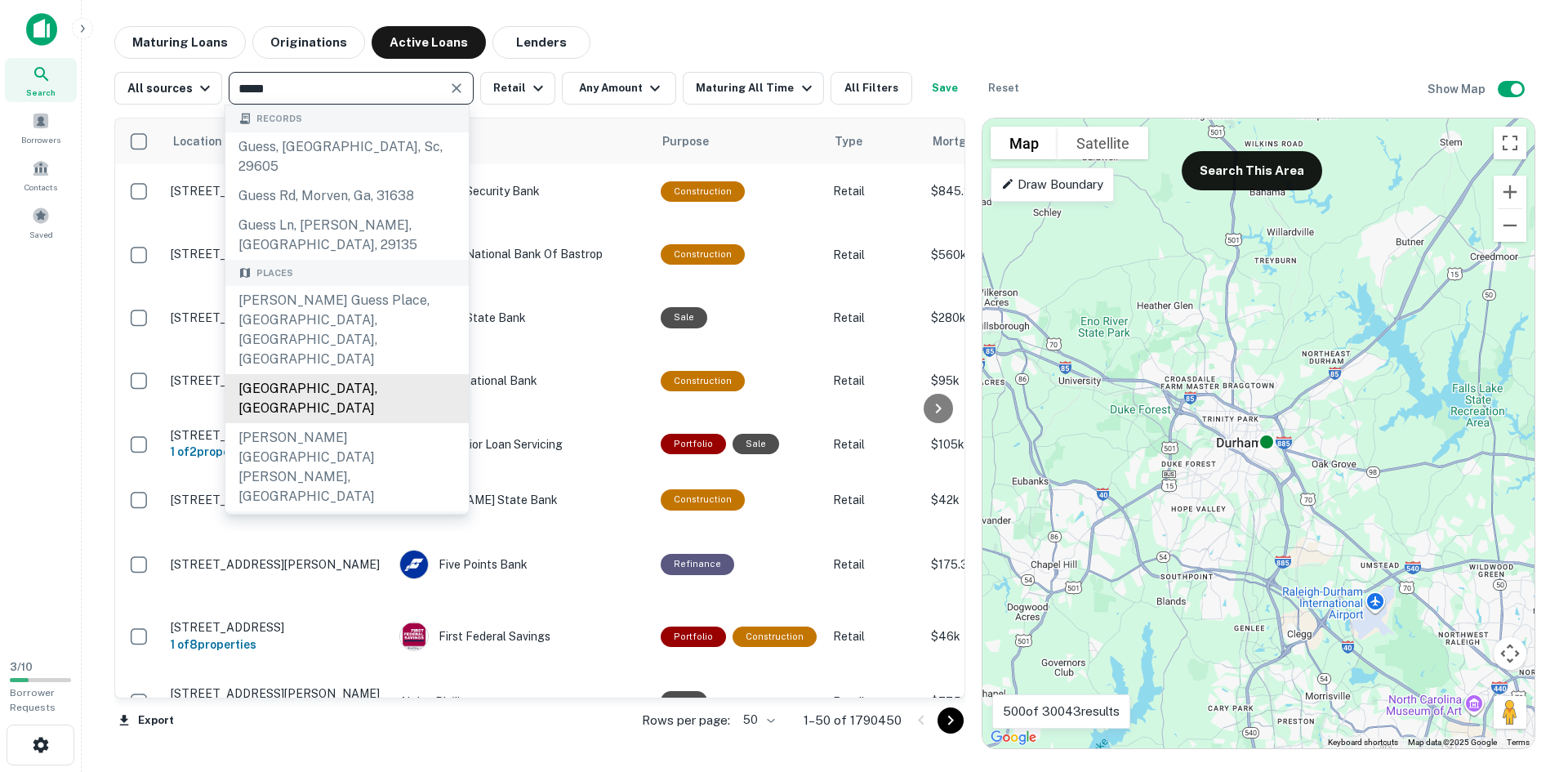
click at [390, 374] on div "Guess Road, Durham, NC, USA" at bounding box center [347, 399] width 243 height 49
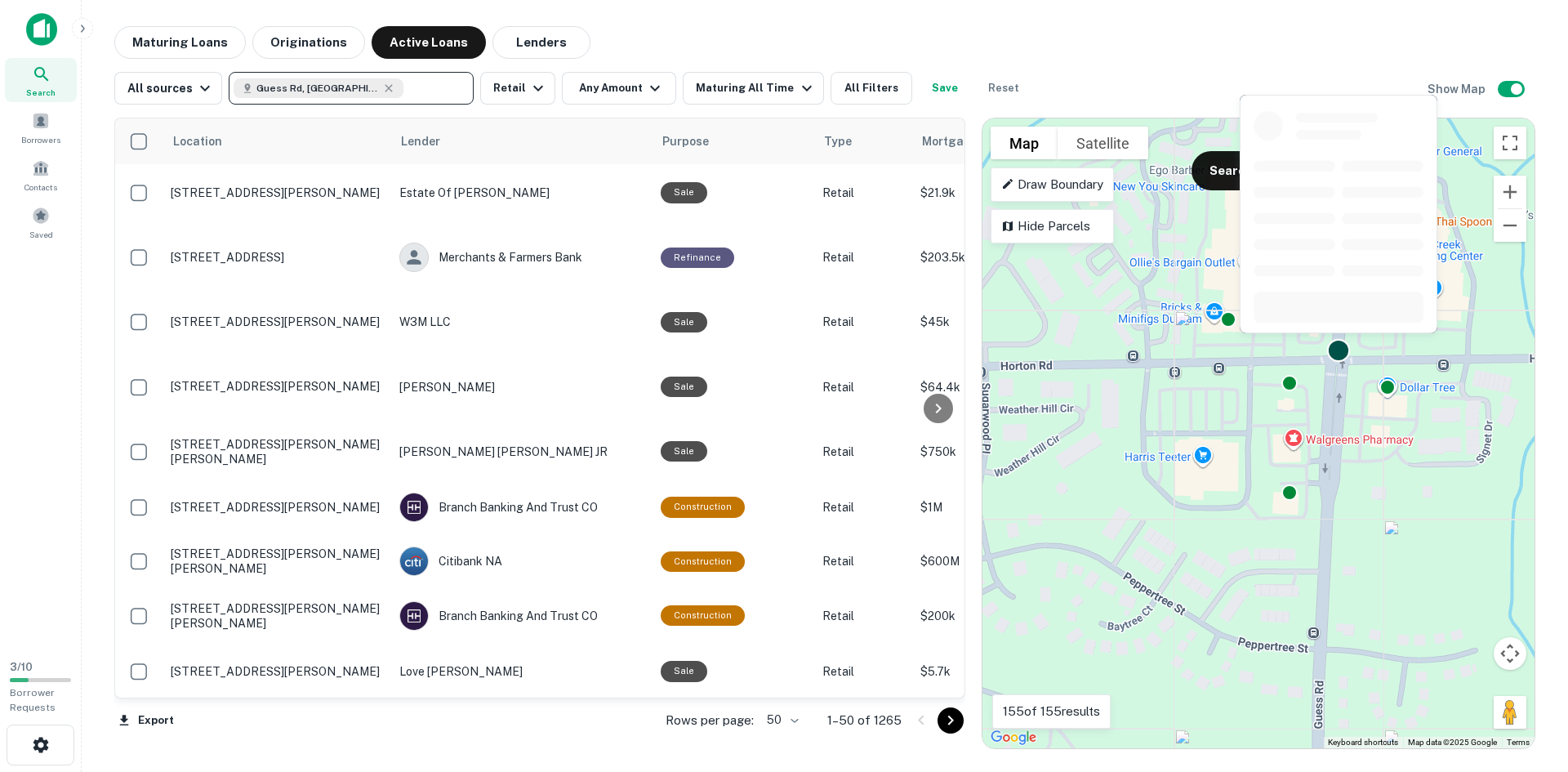
click at [1343, 350] on div at bounding box center [1339, 350] width 23 height 23
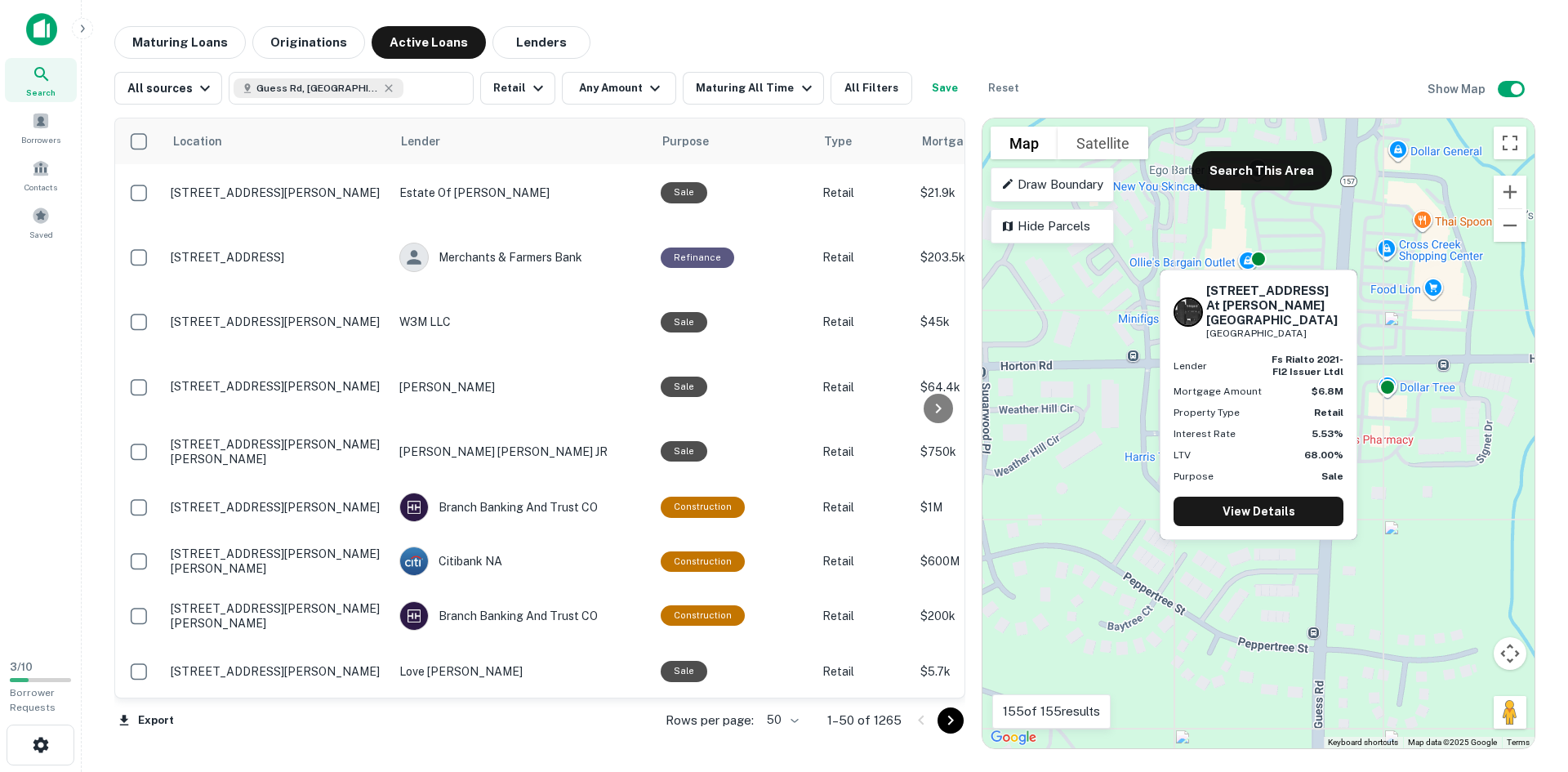
click at [1259, 260] on div "3823 guess road at horton road Willowdaile shopping center Durham, NC27705 Lend…" at bounding box center [1259, 400] width 201 height 283
click at [1252, 300] on h6 "[STREET_ADDRESS] at [PERSON_NAME][GEOGRAPHIC_DATA]" at bounding box center [1275, 305] width 138 height 44
click at [1270, 516] on link "View Details" at bounding box center [1259, 511] width 170 height 29
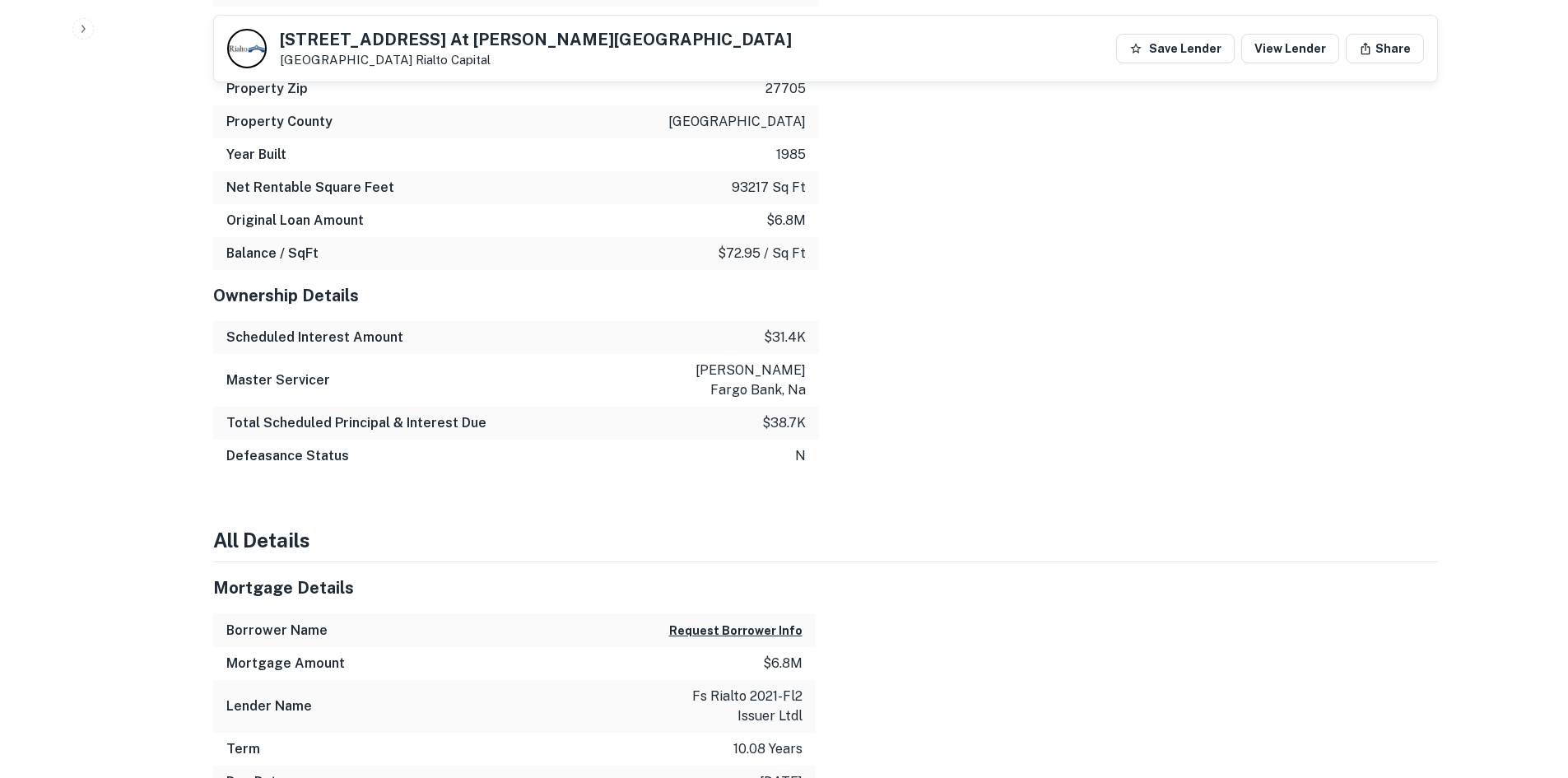
scroll to position [2526, 0]
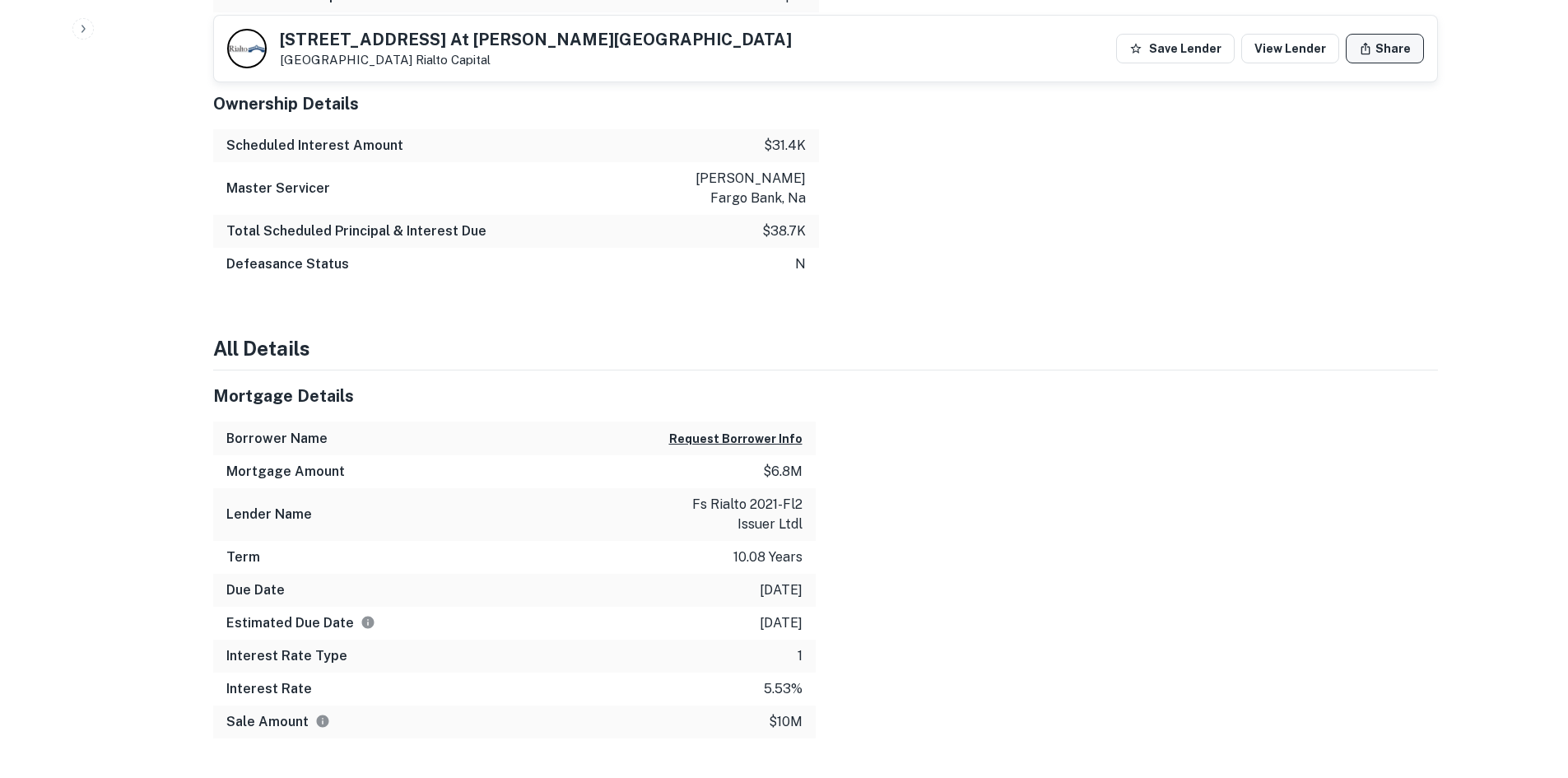
click at [1376, 49] on button "Share" at bounding box center [1384, 49] width 78 height 29
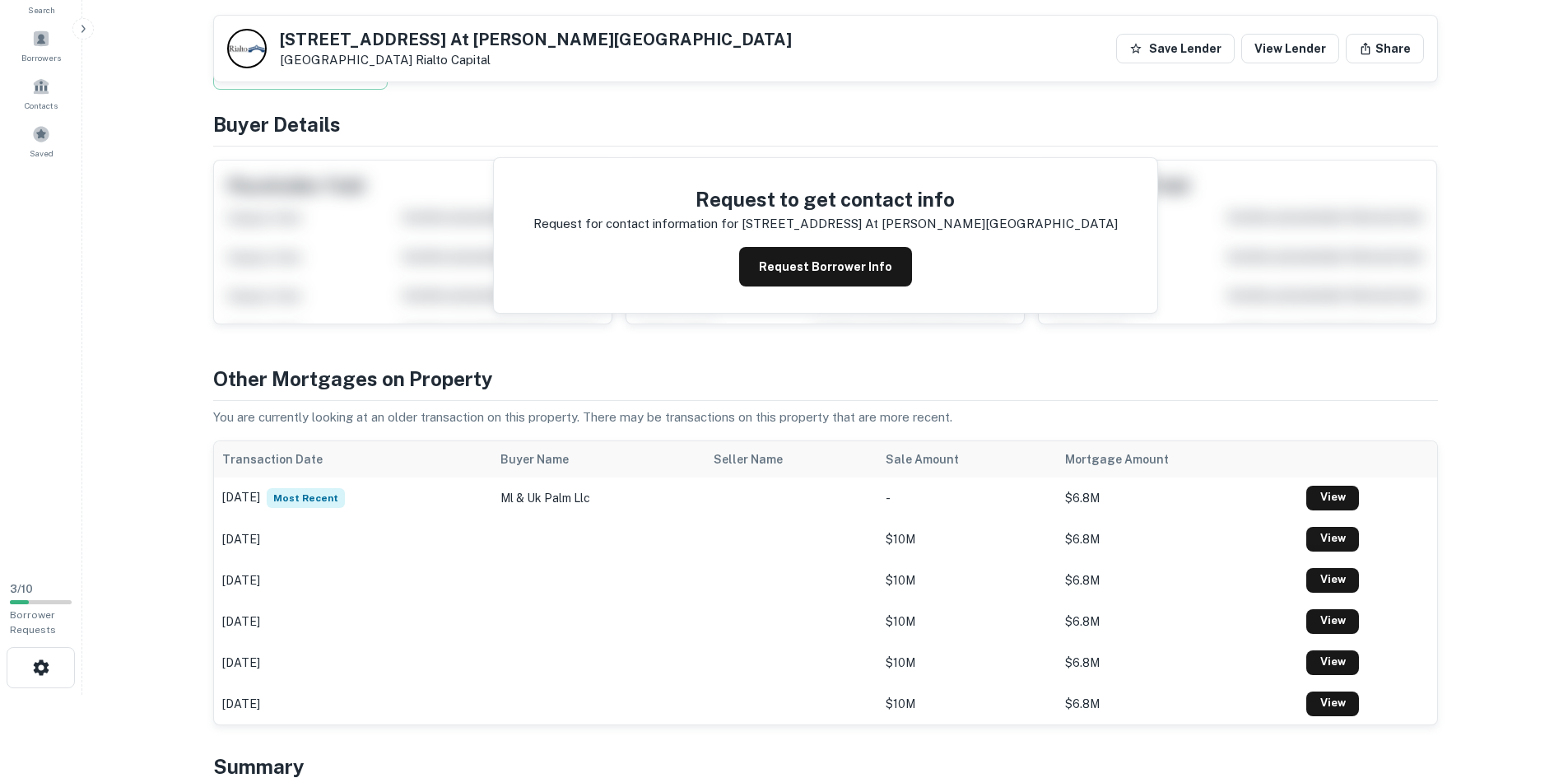
scroll to position [0, 0]
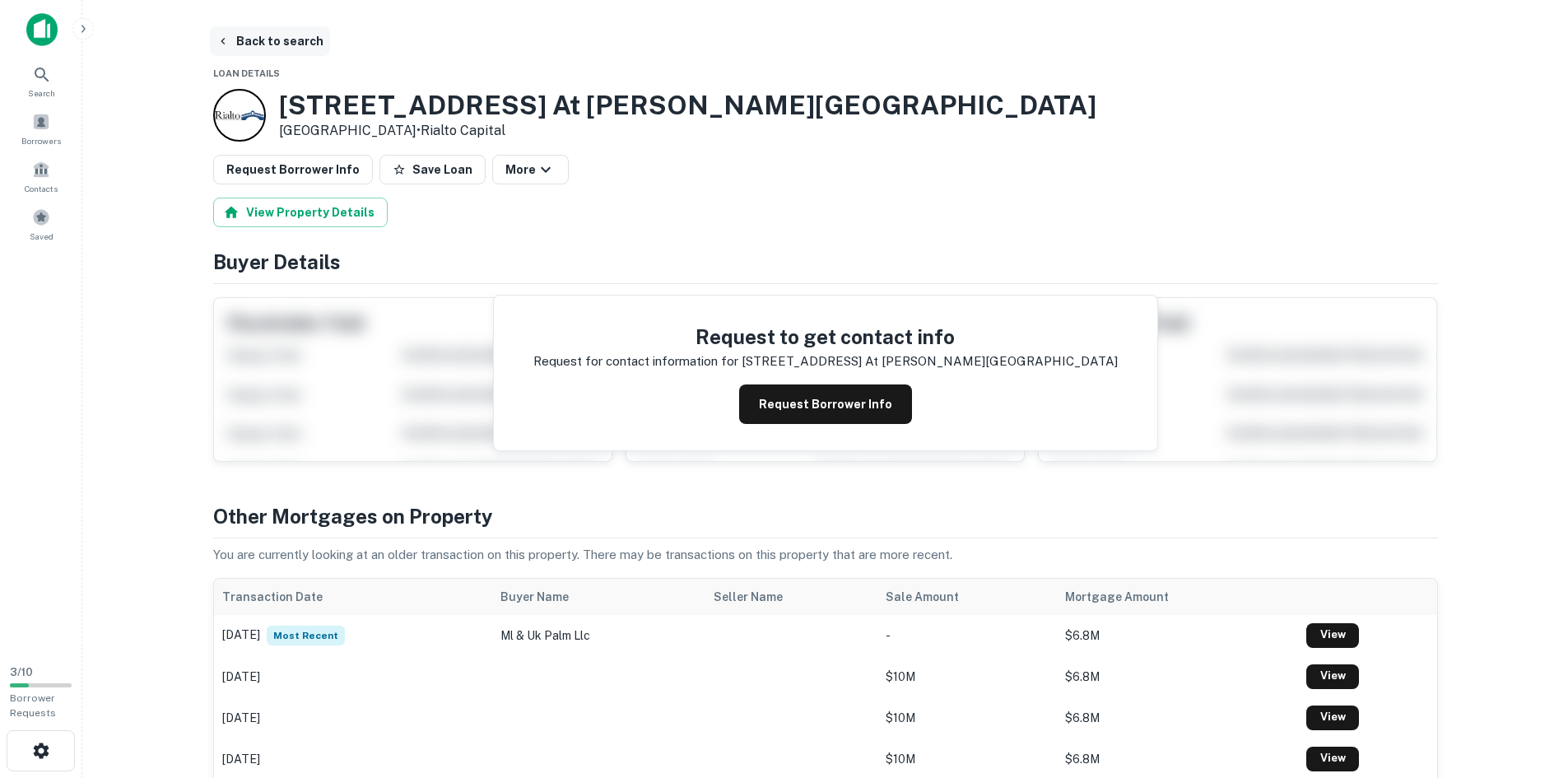
click at [261, 37] on button "Back to search" at bounding box center [270, 41] width 120 height 29
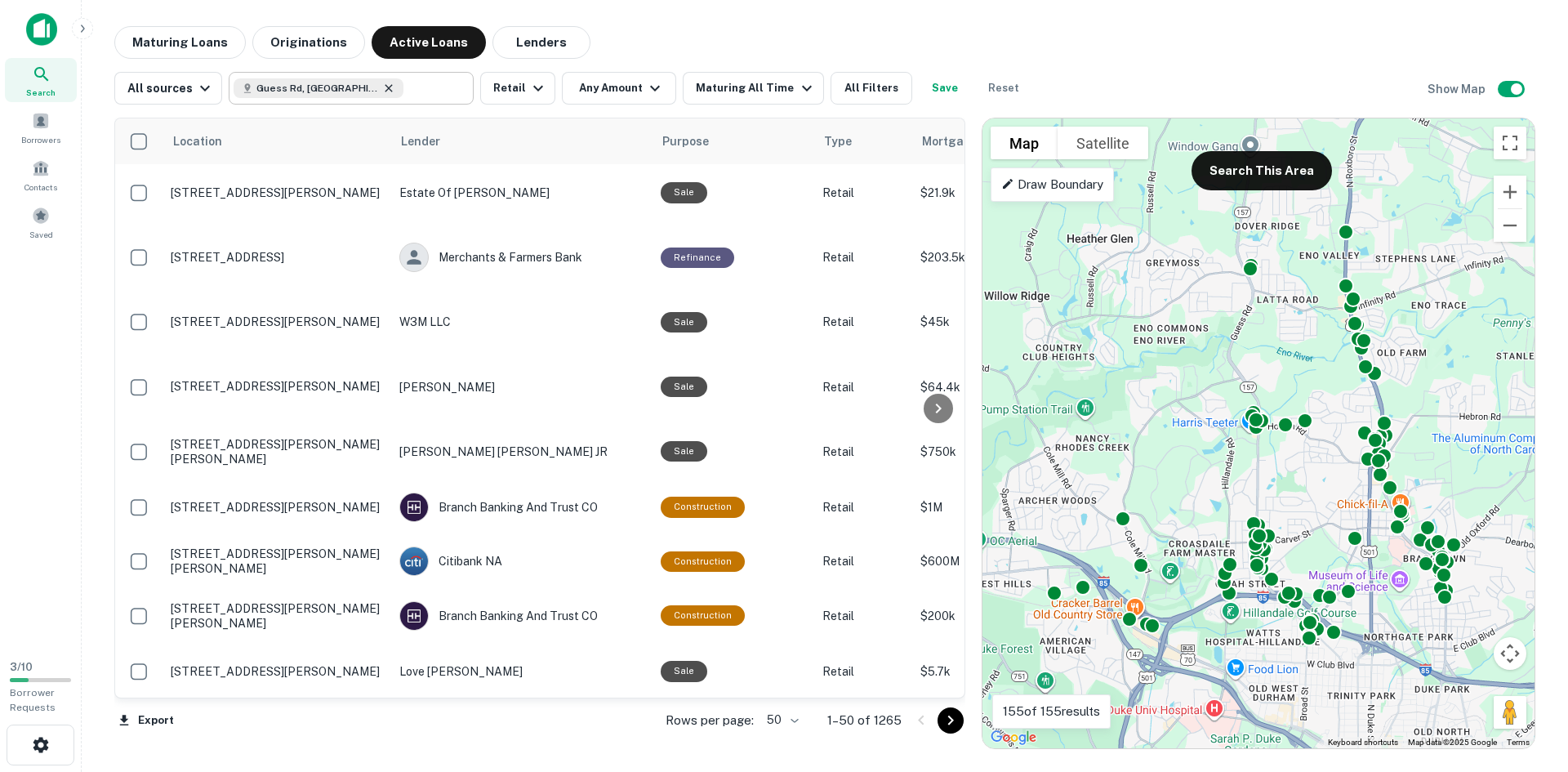
click at [382, 86] on icon at bounding box center [388, 87] width 13 height 13
type input "**********"
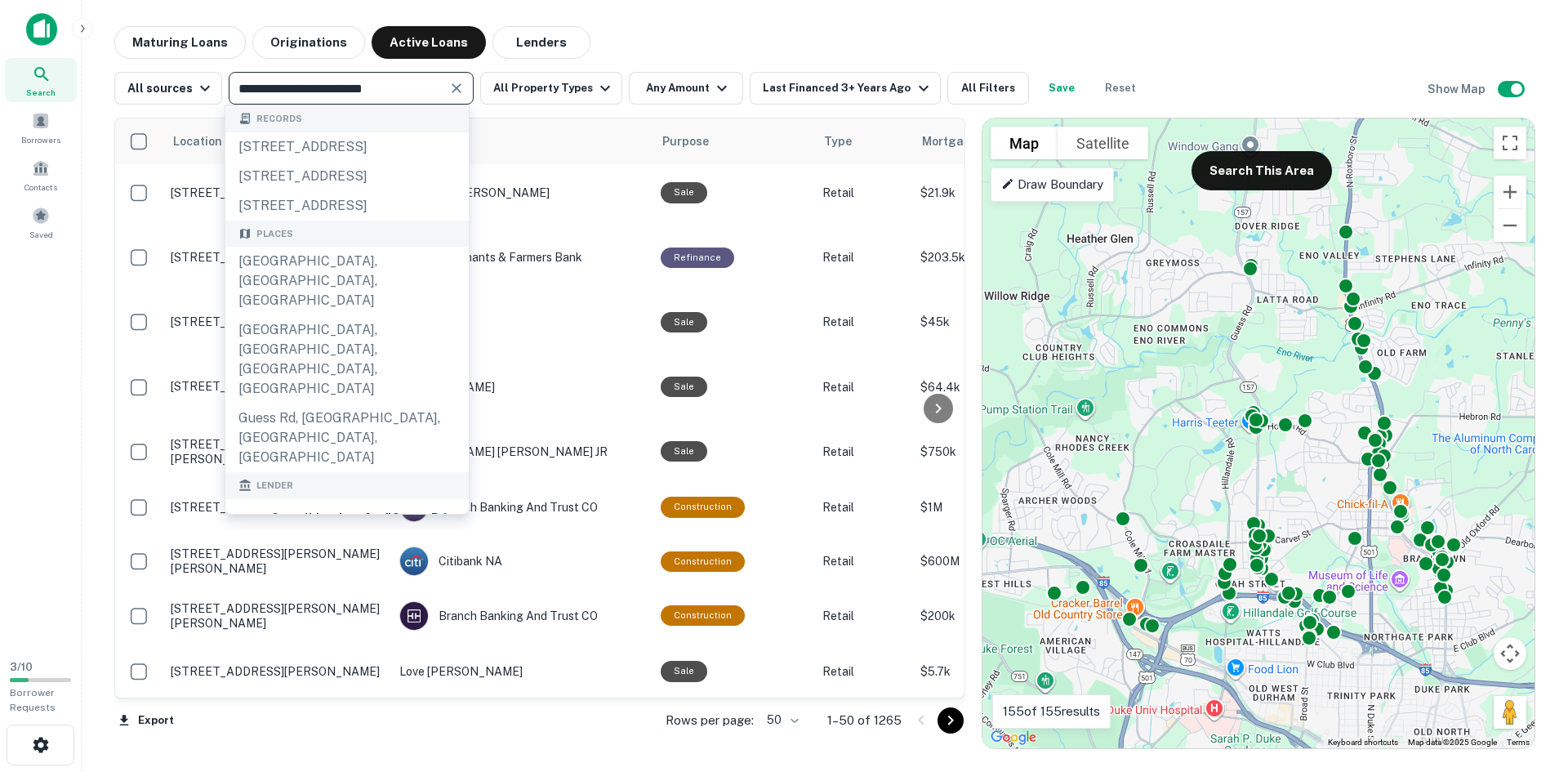
click at [454, 88] on icon "Clear" at bounding box center [457, 88] width 10 height 10
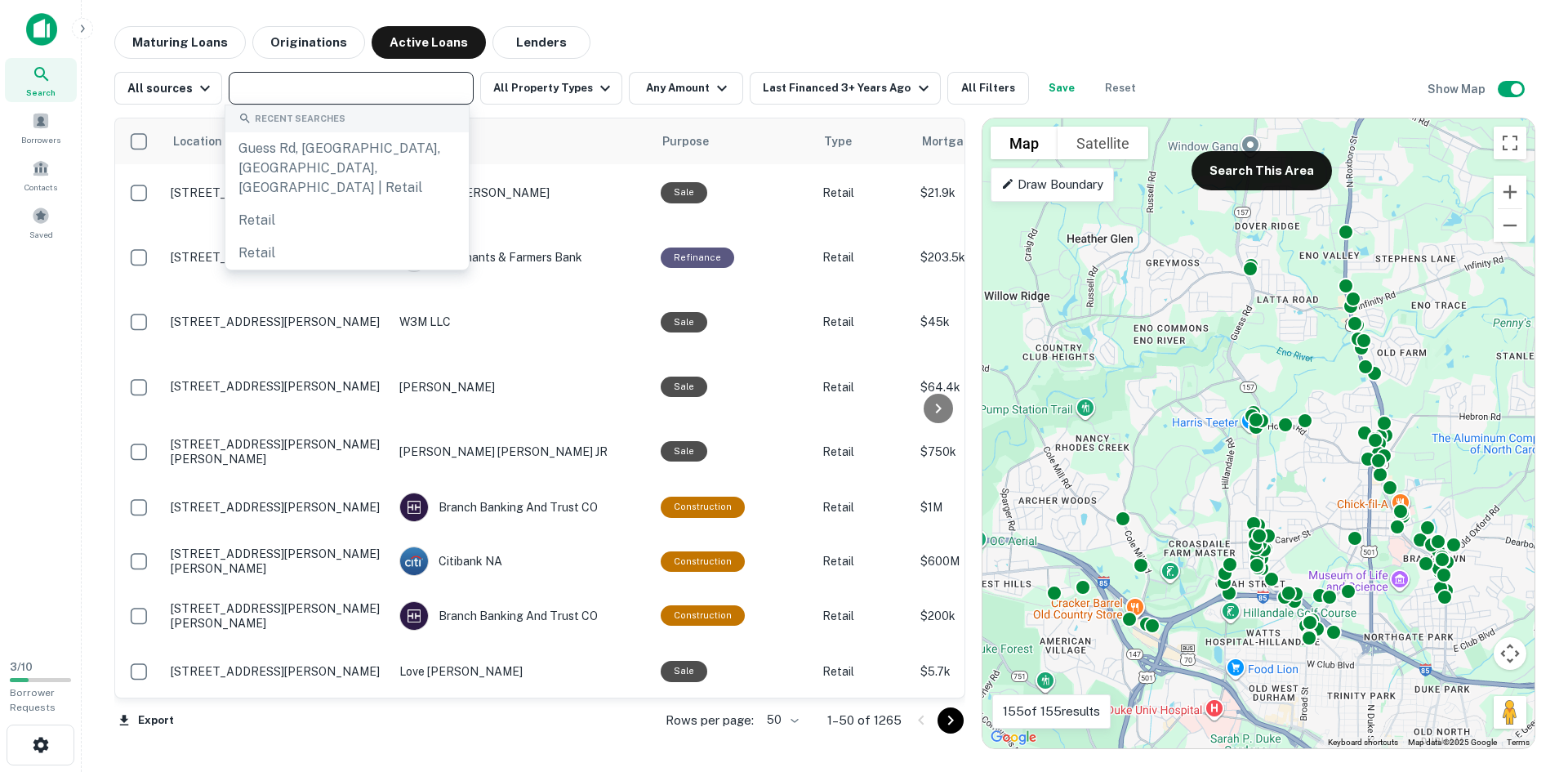
click at [391, 86] on input "text" at bounding box center [350, 88] width 233 height 23
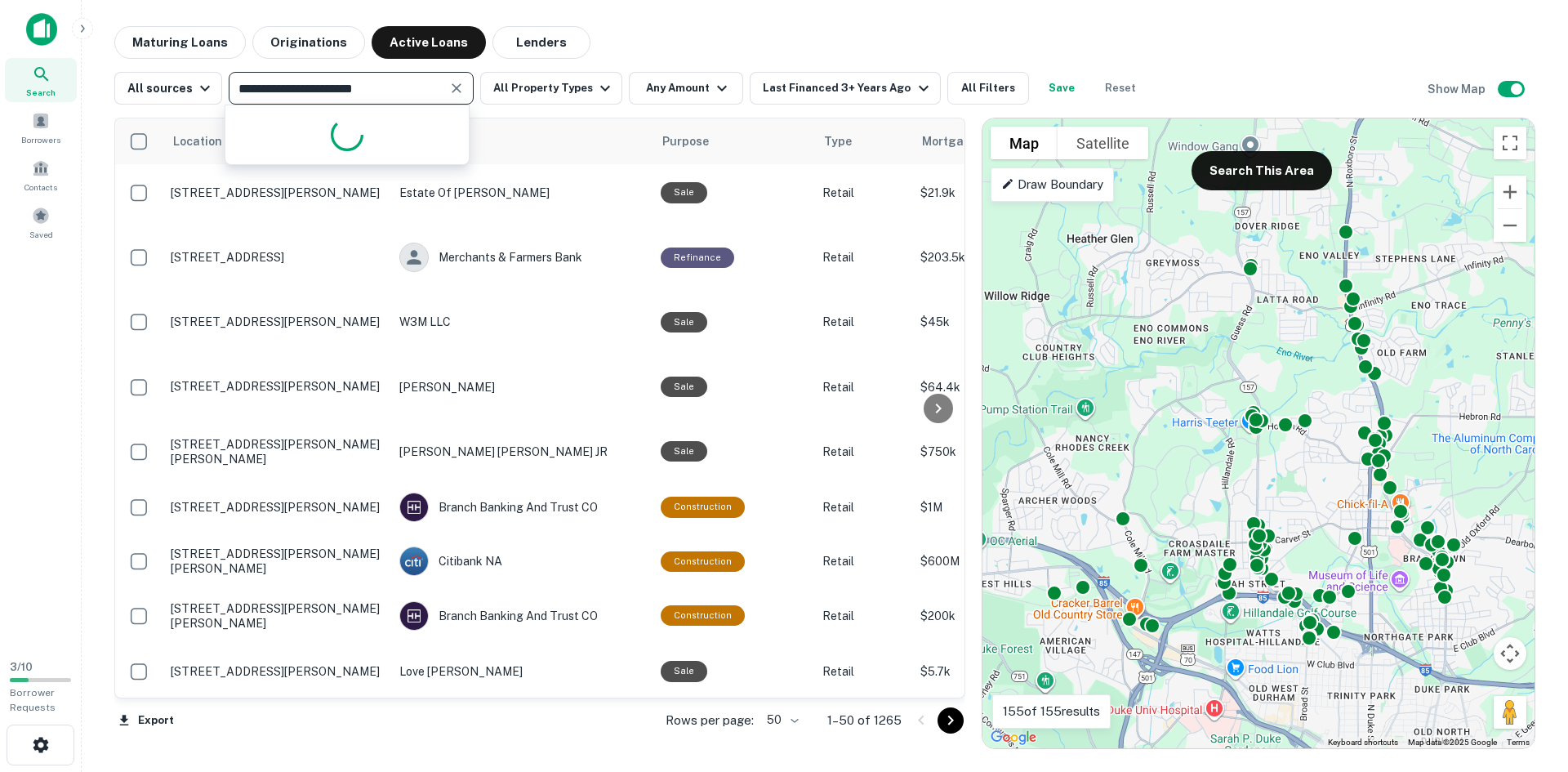
type input "**********"
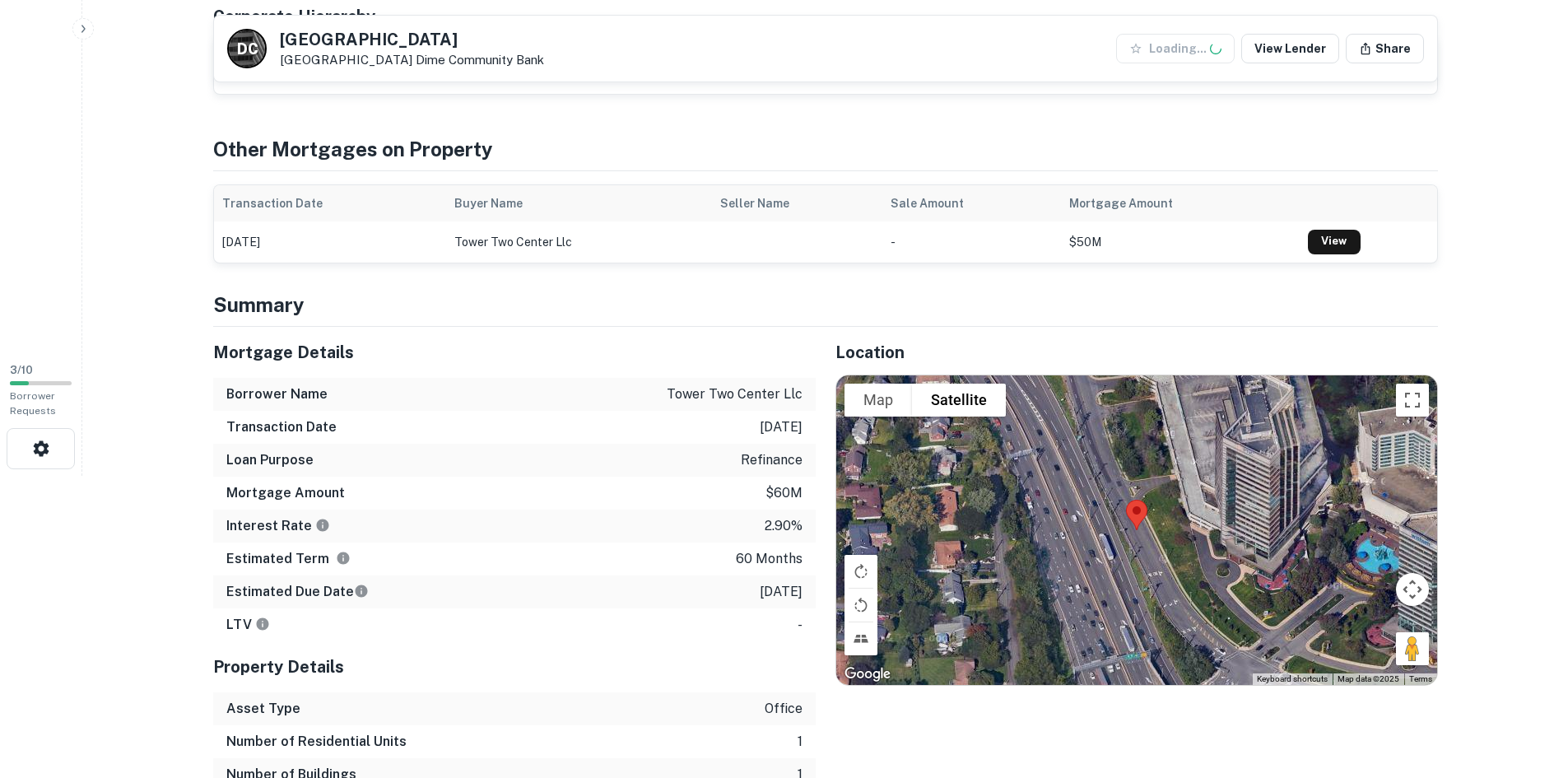
scroll to position [494, 0]
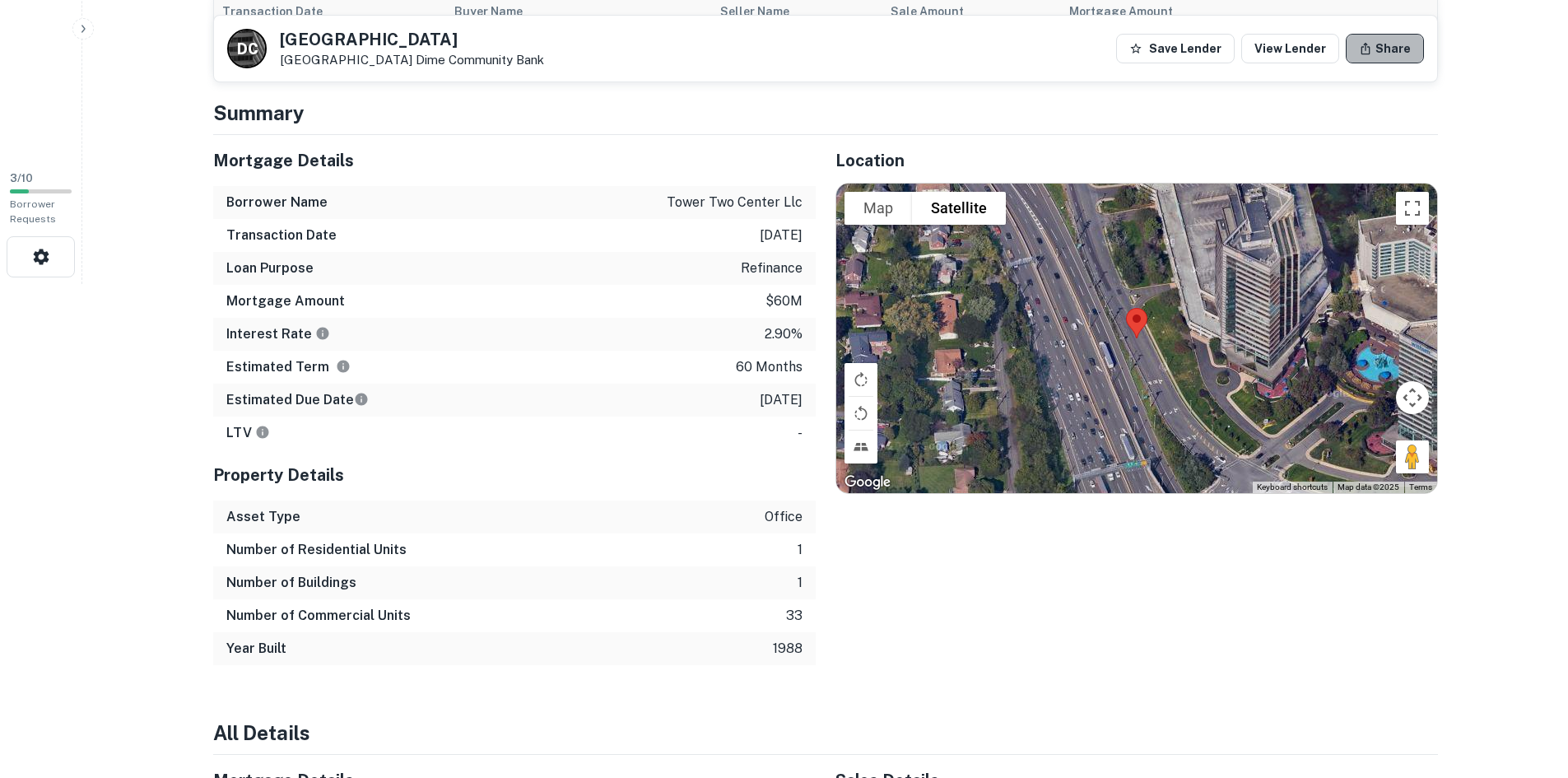
click at [1399, 39] on button "Share" at bounding box center [1384, 49] width 78 height 29
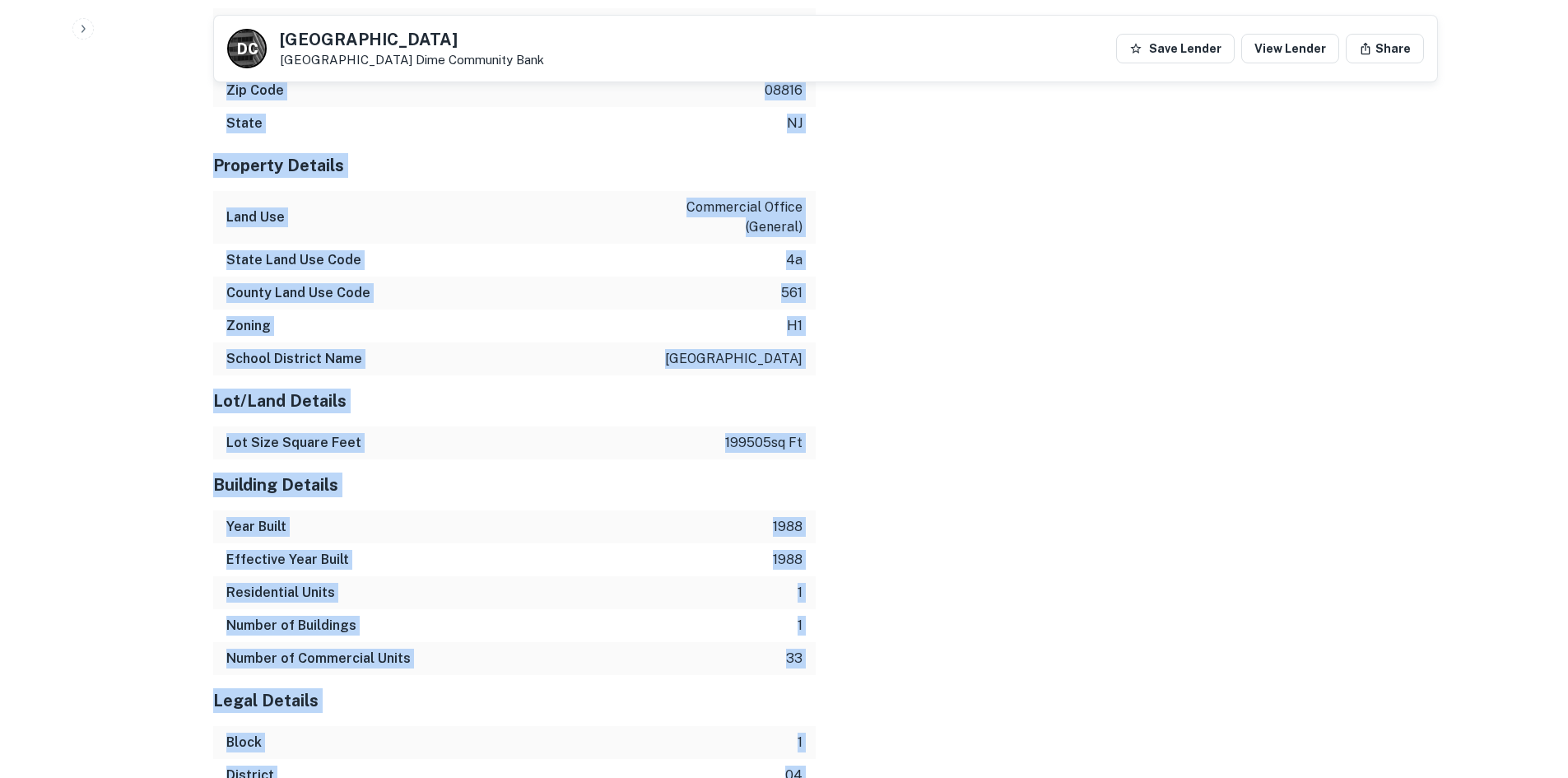
scroll to position [1876, 0]
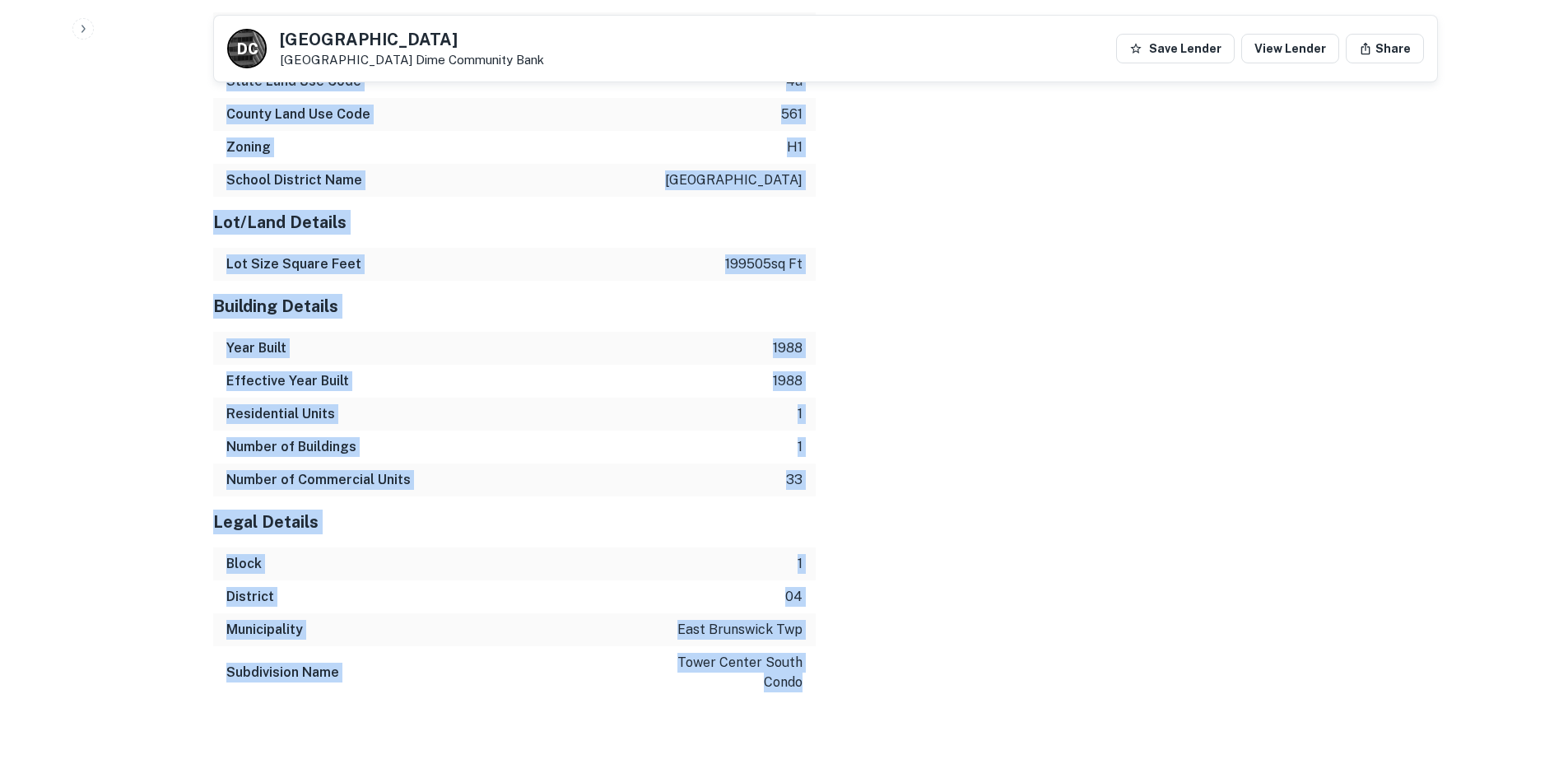
drag, startPoint x: 211, startPoint y: 112, endPoint x: 1116, endPoint y: 584, distance: 1020.7
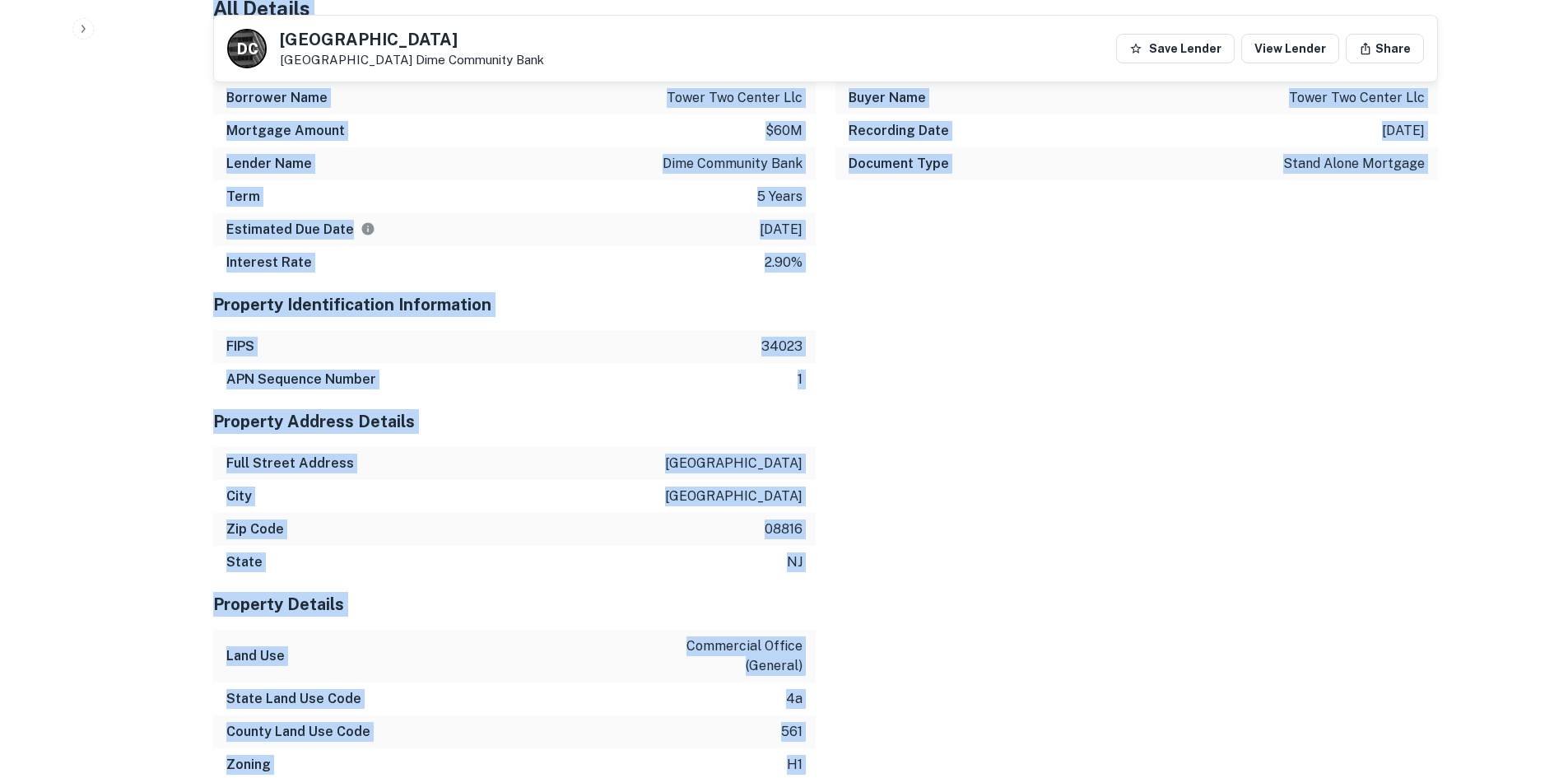
scroll to position [1053, 0]
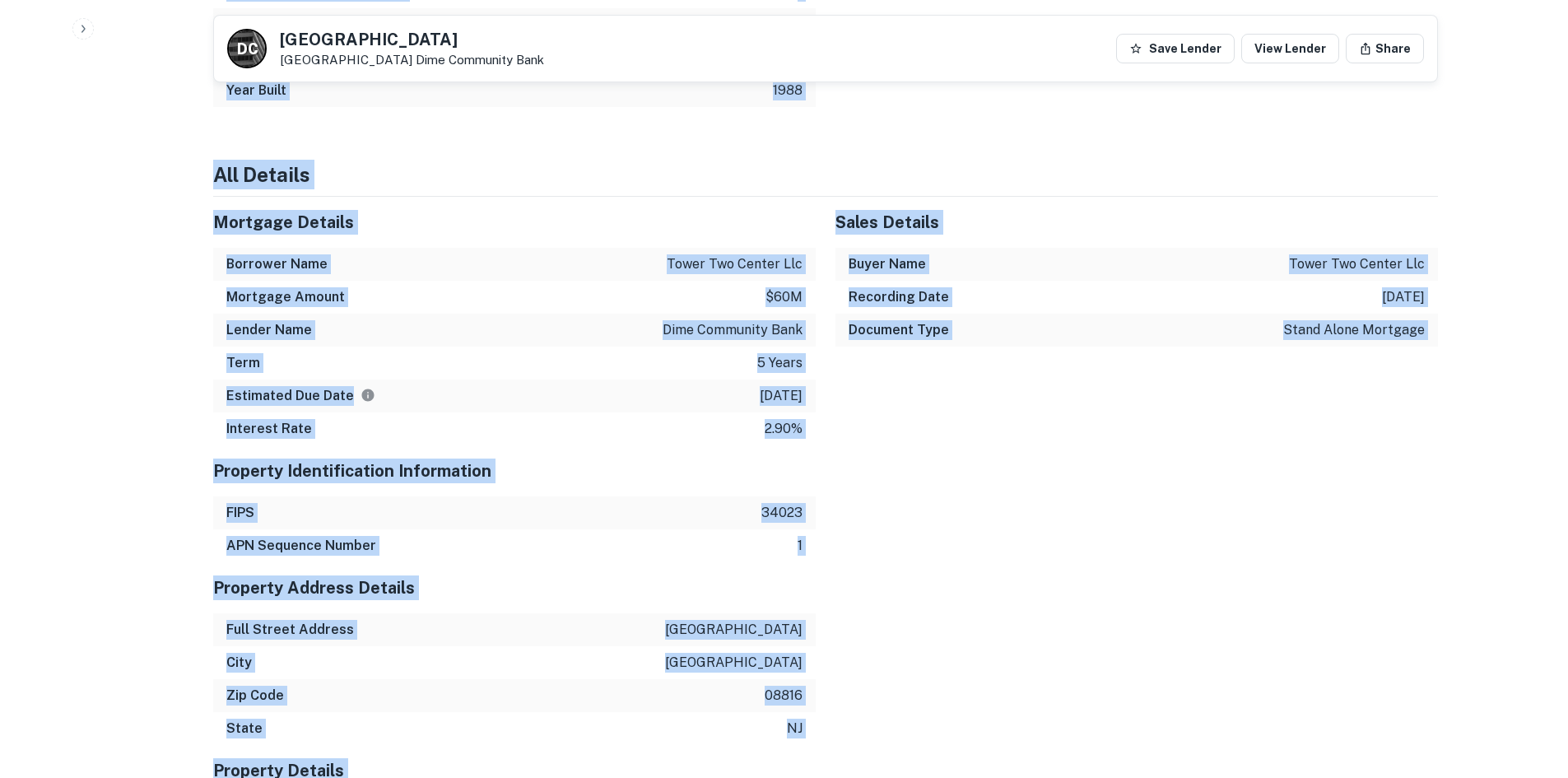
copy div "Summary Mortgage Details Borrower Name tower two center llc Transaction Date 10…"
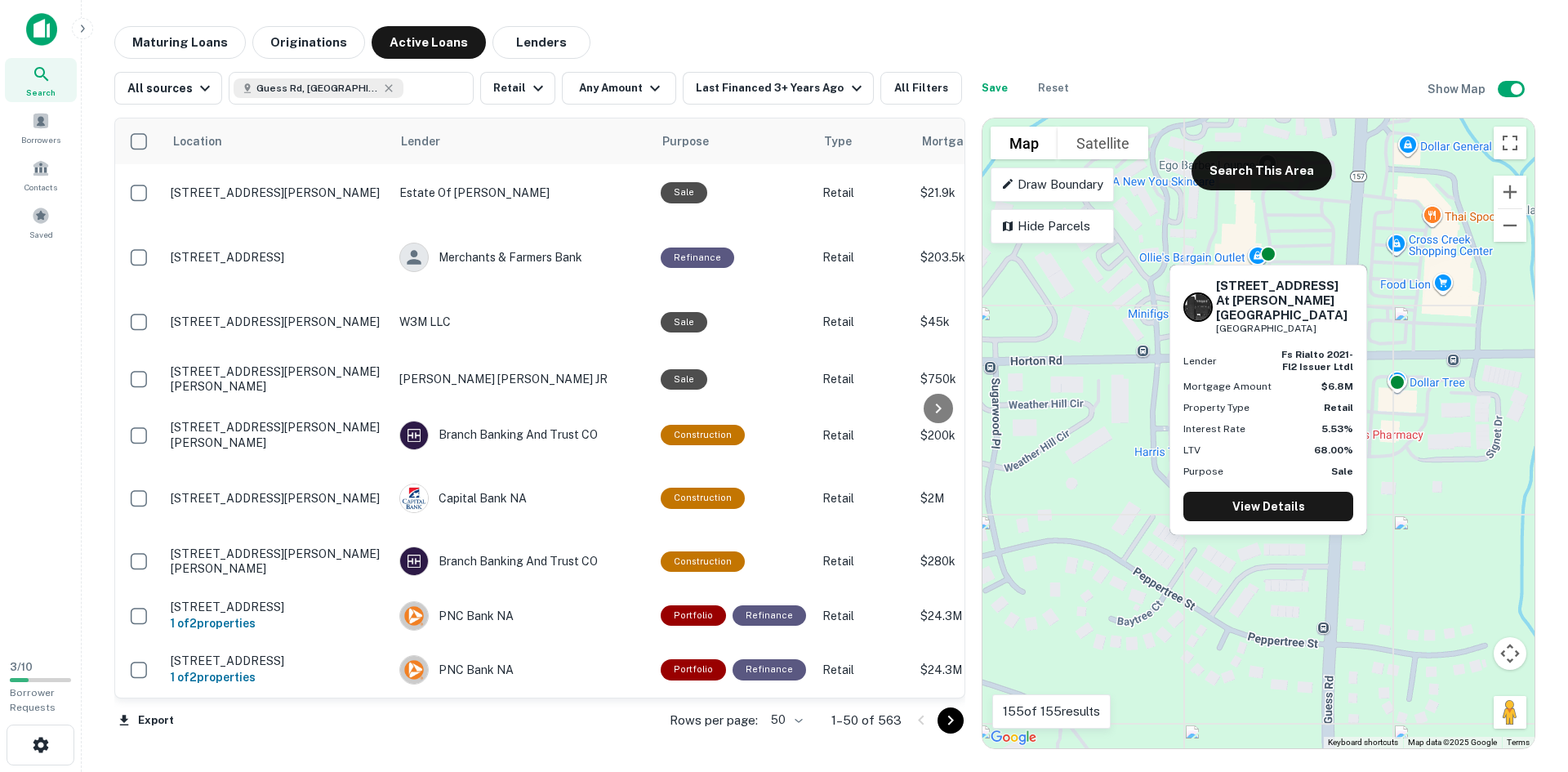
click at [1267, 277] on div "3823 guess road at horton road Willowdaile shopping center Durham, NC27705 Lend…" at bounding box center [1268, 400] width 196 height 269
click at [1270, 301] on h6 "[STREET_ADDRESS] at [PERSON_NAME][GEOGRAPHIC_DATA]" at bounding box center [1285, 300] width 138 height 44
click at [1267, 530] on div "3823 guess road at horton road Willowdaile shopping center Durham, NC27705 Lend…" at bounding box center [1268, 400] width 196 height 269
click at [1269, 518] on link "View Details" at bounding box center [1268, 506] width 170 height 29
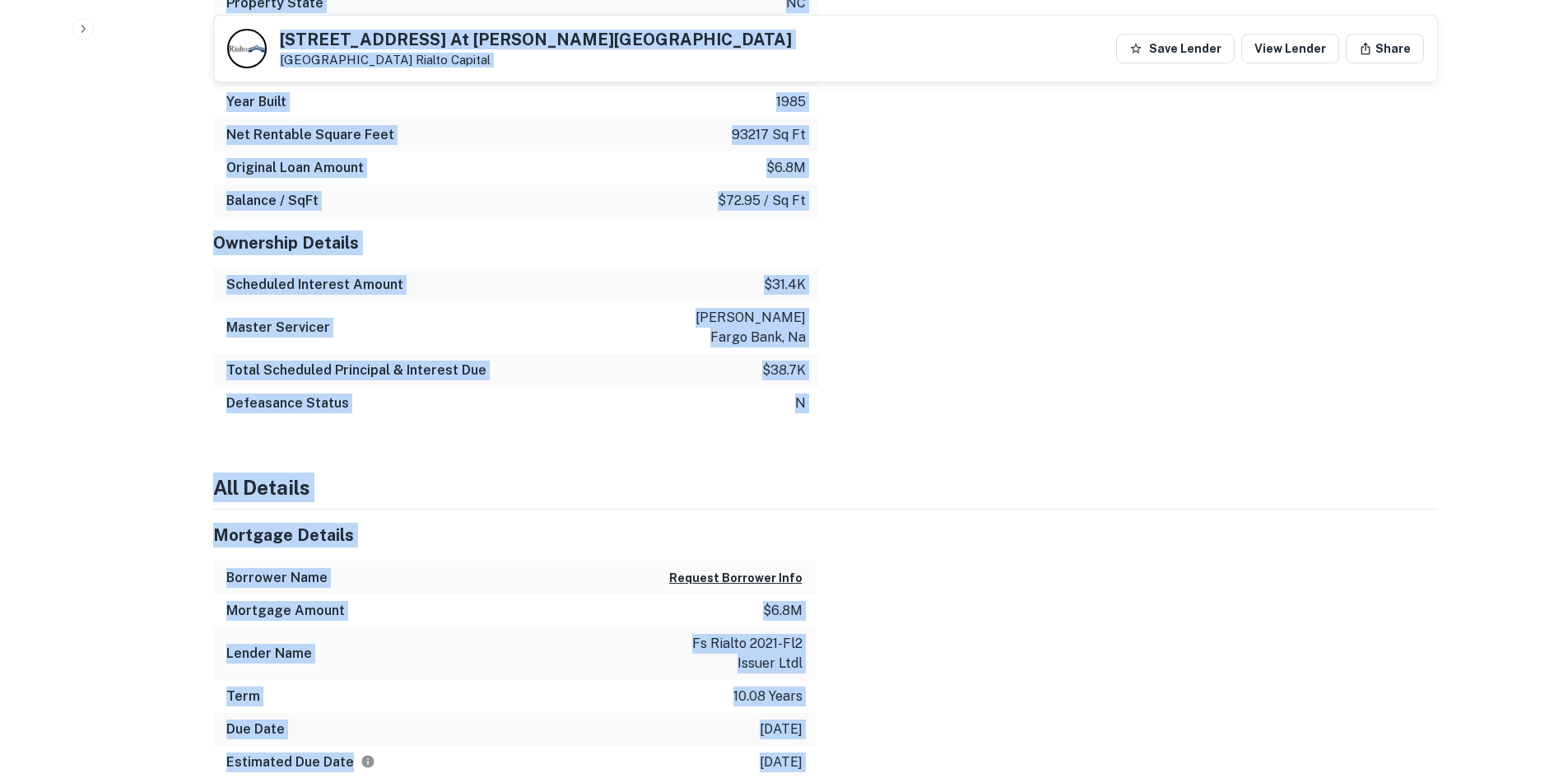
scroll to position [2526, 0]
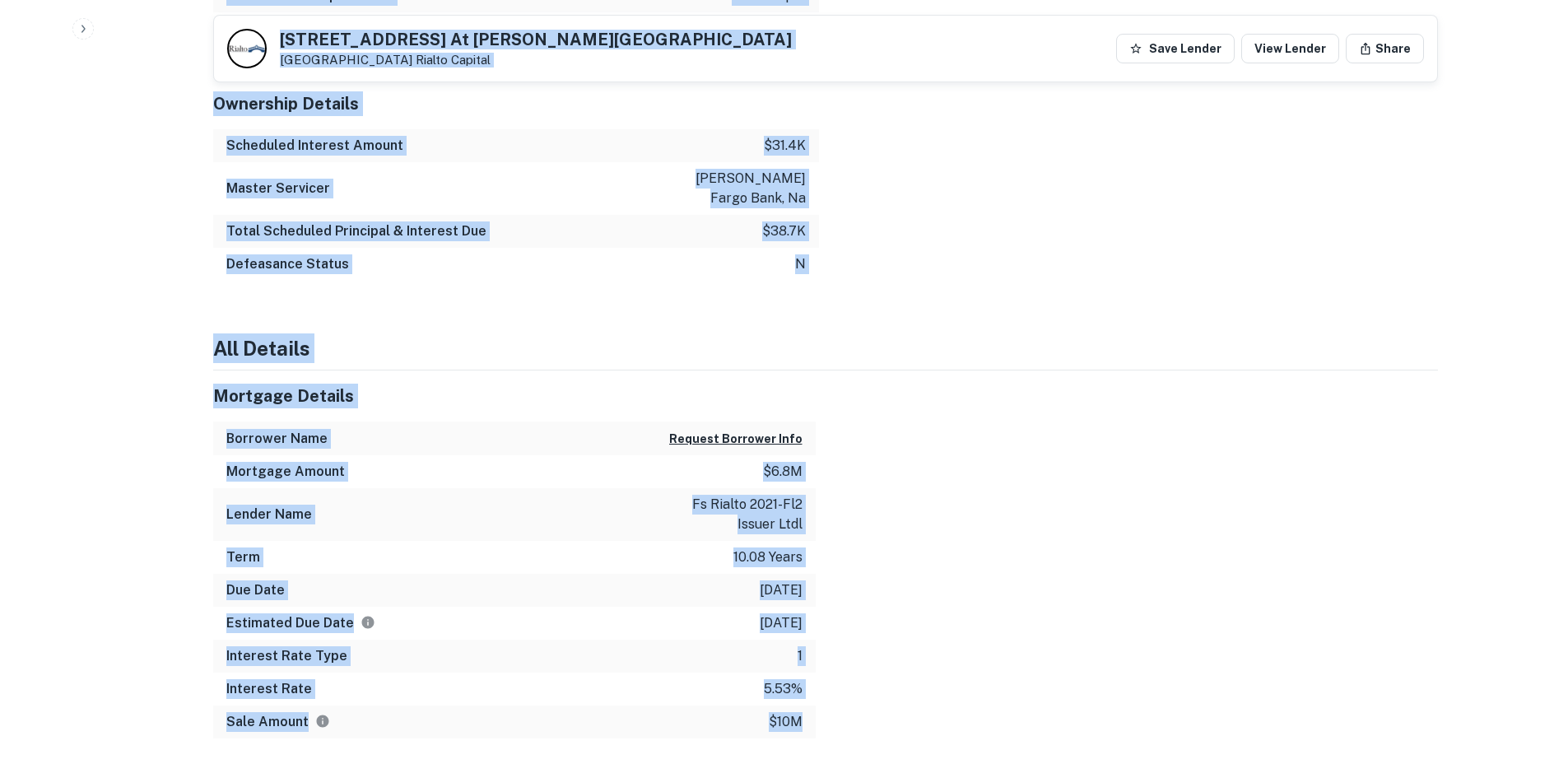
drag, startPoint x: 210, startPoint y: 73, endPoint x: 1031, endPoint y: 817, distance: 1108.0
copy div "3823 guess road at horton road Willowdaile shopping center Durham, NC27705 Rial…"
